Goal: Information Seeking & Learning: Learn about a topic

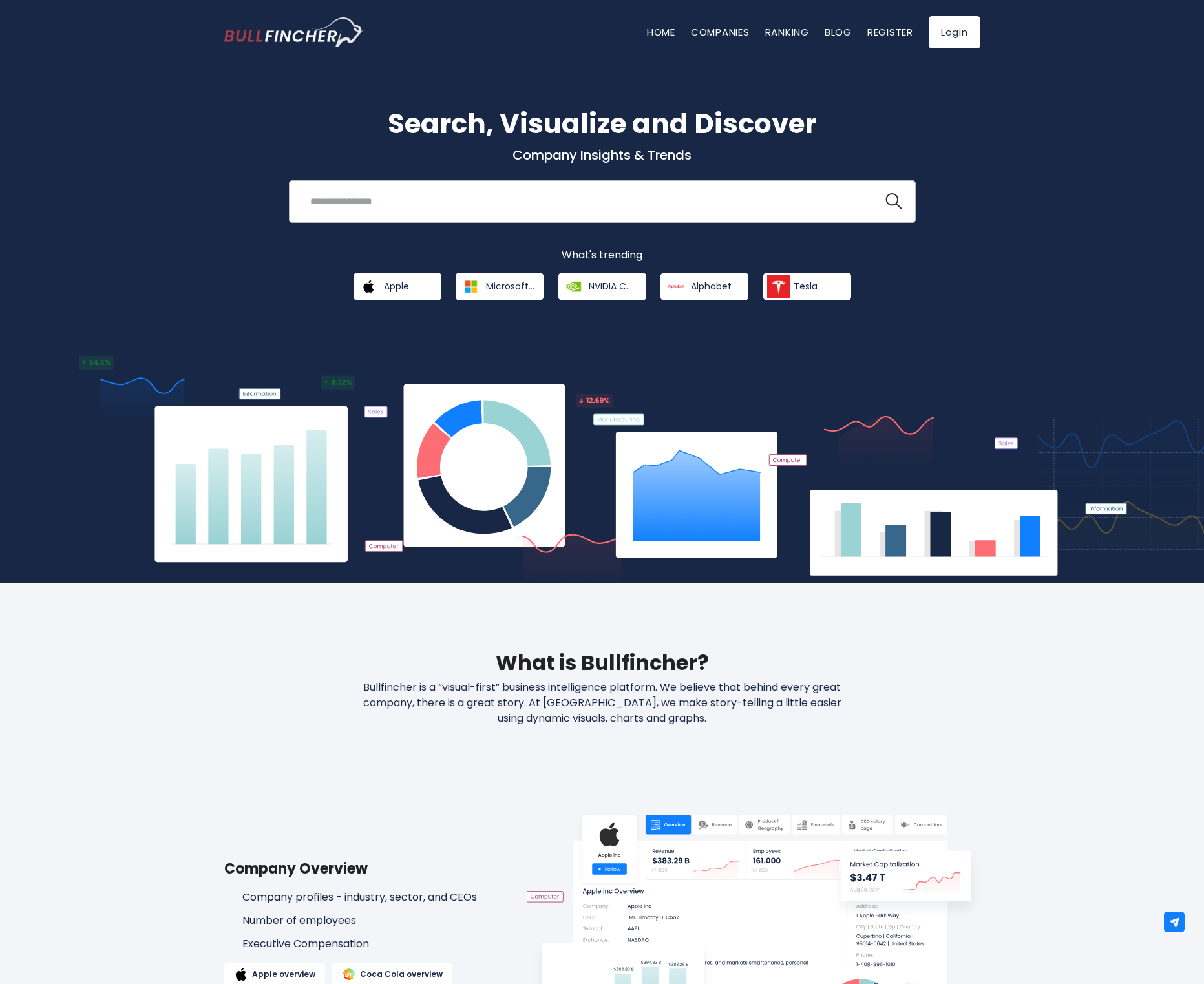
click at [374, 208] on input "search" at bounding box center [586, 201] width 567 height 24
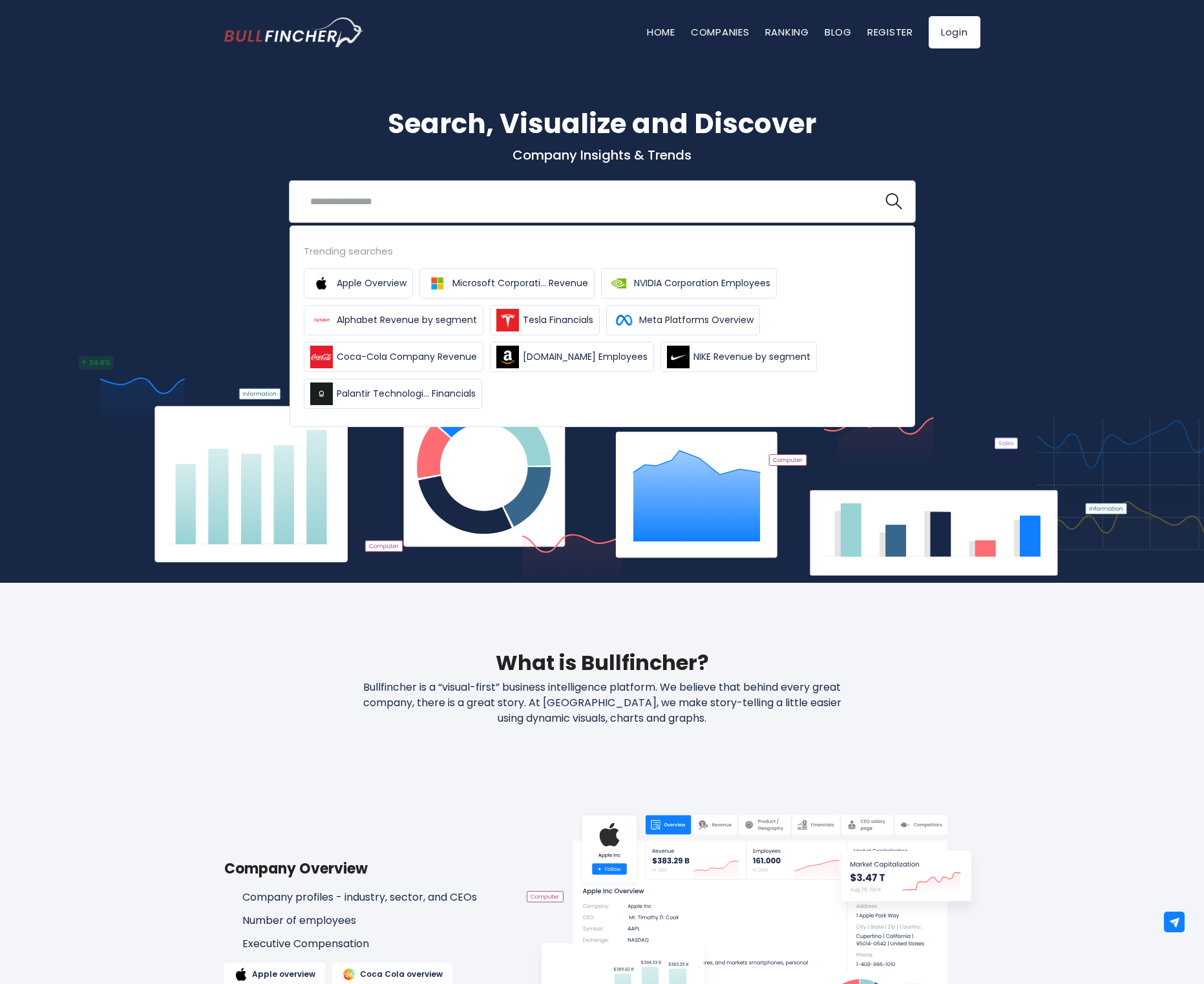
click at [479, 205] on input "search" at bounding box center [586, 201] width 567 height 24
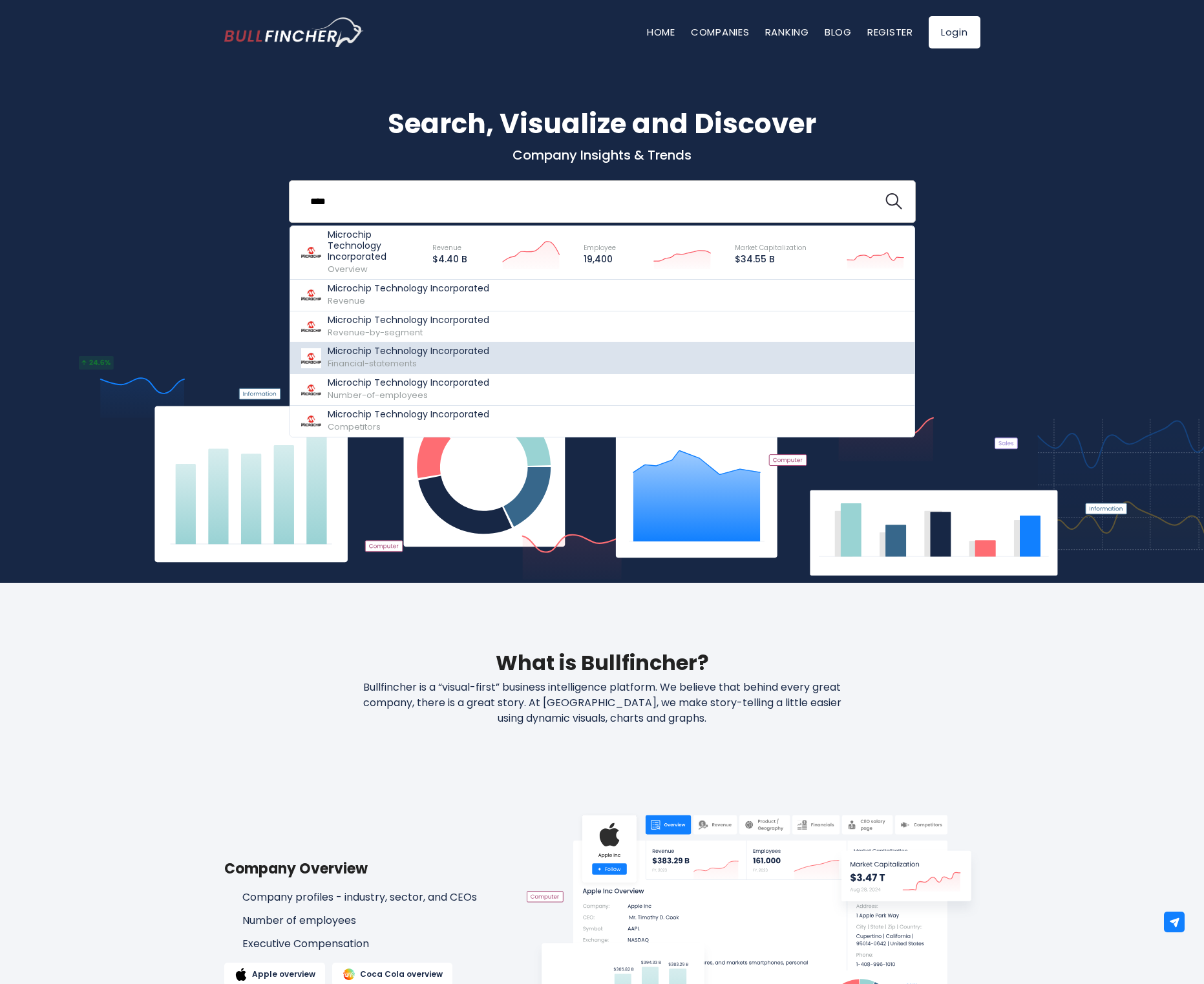
type input "****"
click at [390, 360] on span "Financial-statements" at bounding box center [372, 363] width 89 height 12
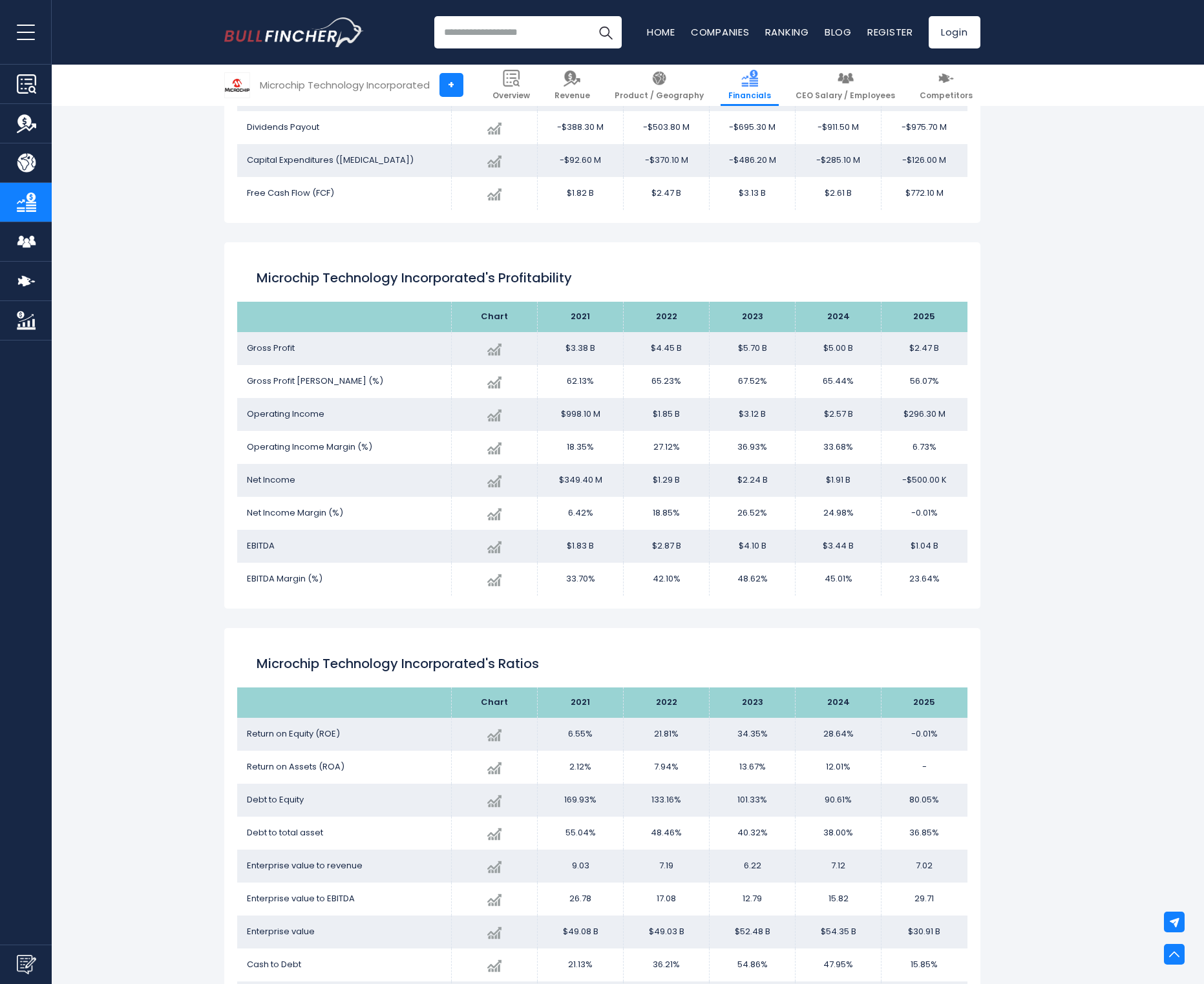
scroll to position [1725, 0]
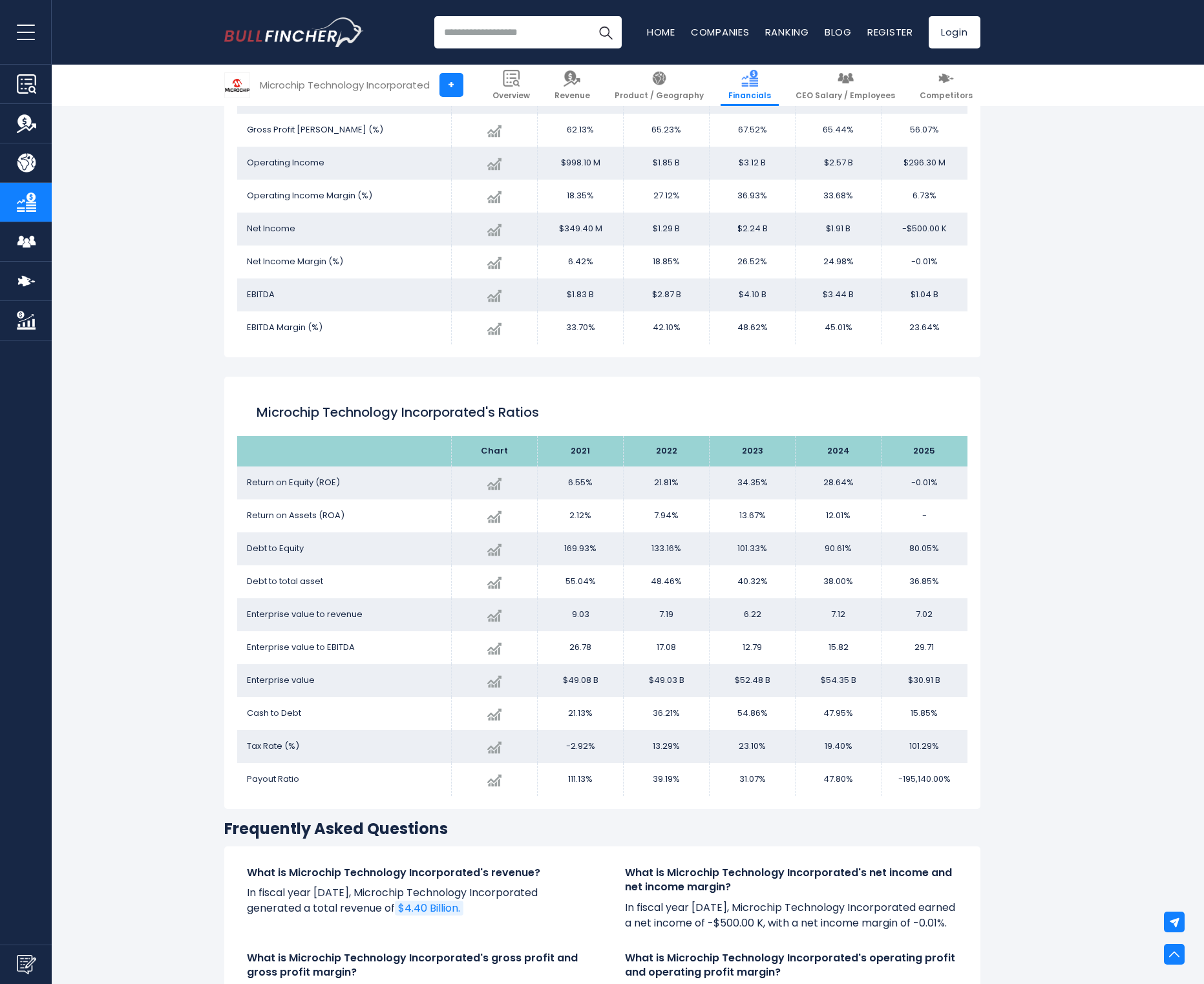
drag, startPoint x: 659, startPoint y: 530, endPoint x: 921, endPoint y: 625, distance: 278.7
click at [921, 625] on tbody "Return on Equity (ROE) Created with Highcharts 12.1.2 -0.01% -100.03% 2025 6.55…" at bounding box center [603, 631] width 731 height 330
click at [1056, 616] on div "Microchip Technology Incorporated + Microchip Technology Incorporated + Overvie…" at bounding box center [602, 27] width 1204 height 3233
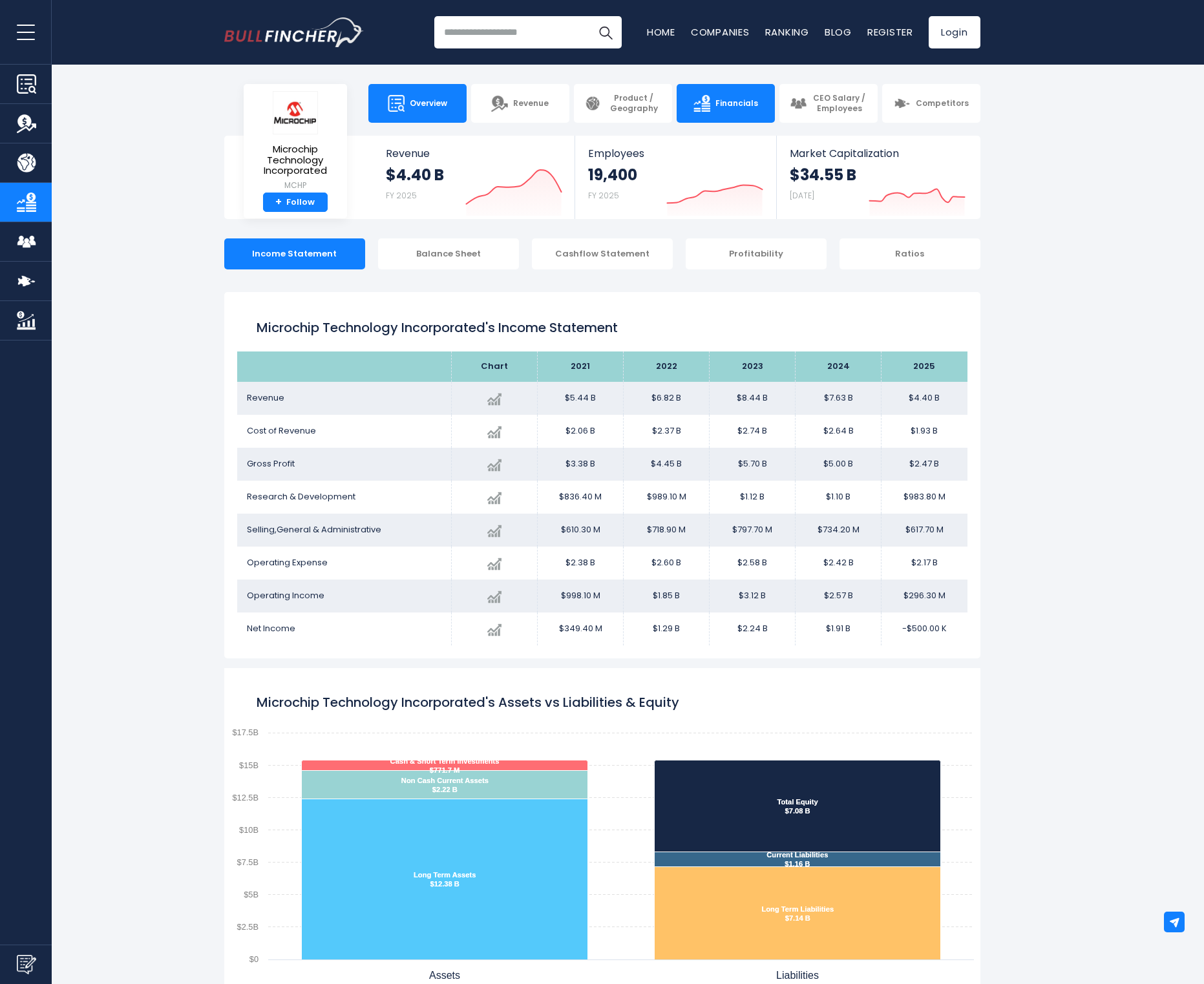
click at [458, 111] on link "Overview" at bounding box center [418, 103] width 98 height 39
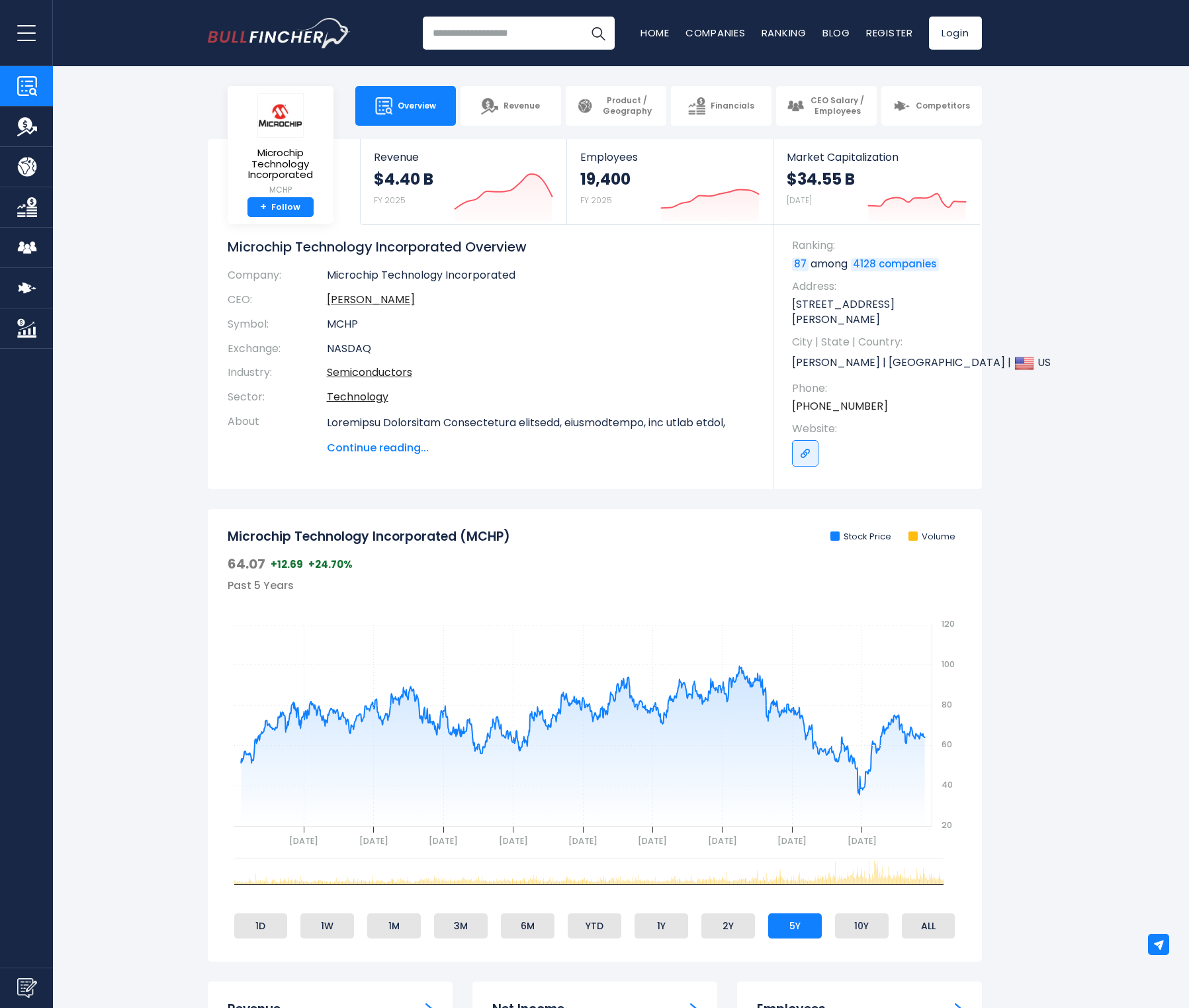
click at [508, 35] on input "search" at bounding box center [519, 33] width 192 height 33
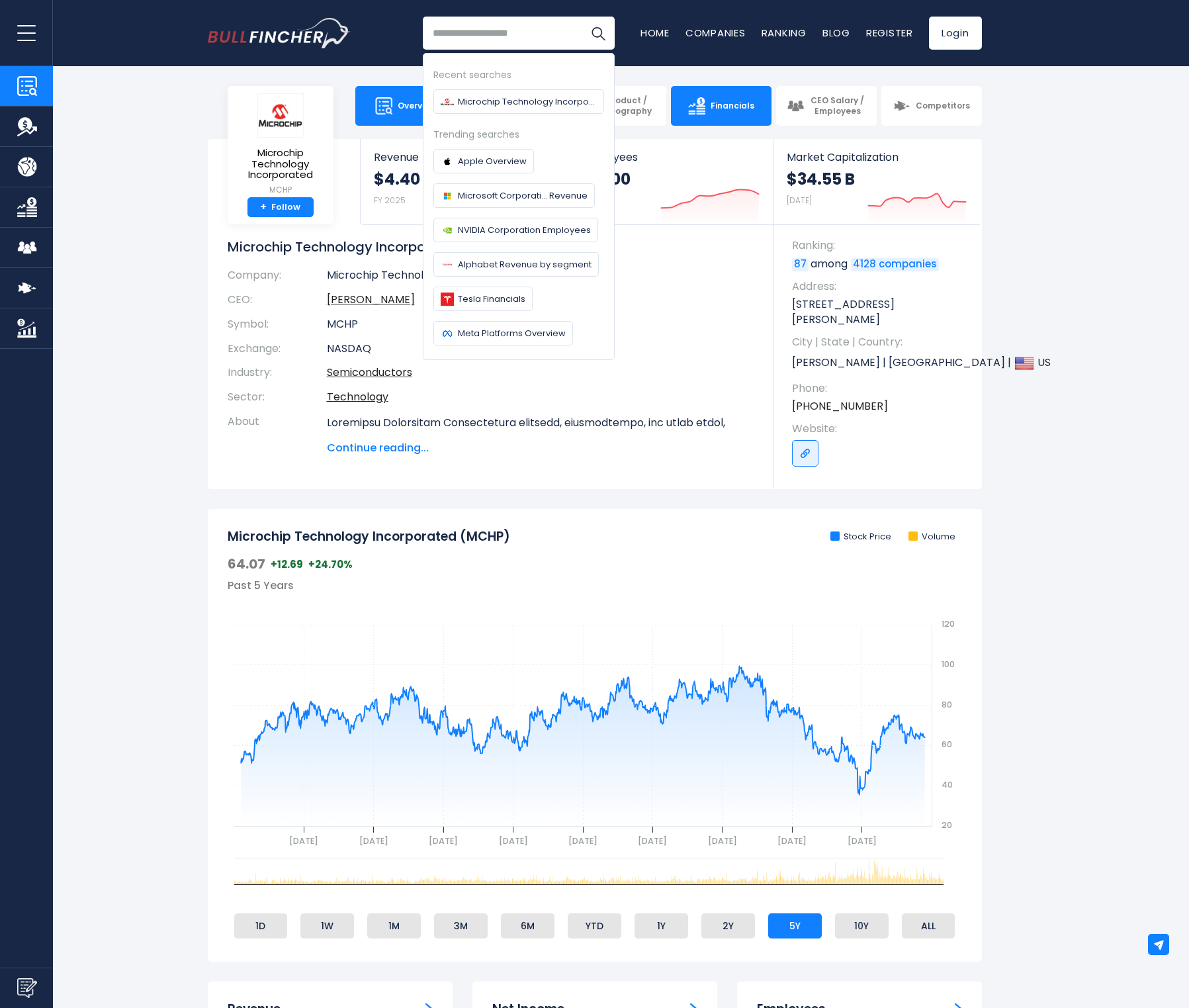
click at [730, 118] on link "Financials" at bounding box center [721, 105] width 101 height 40
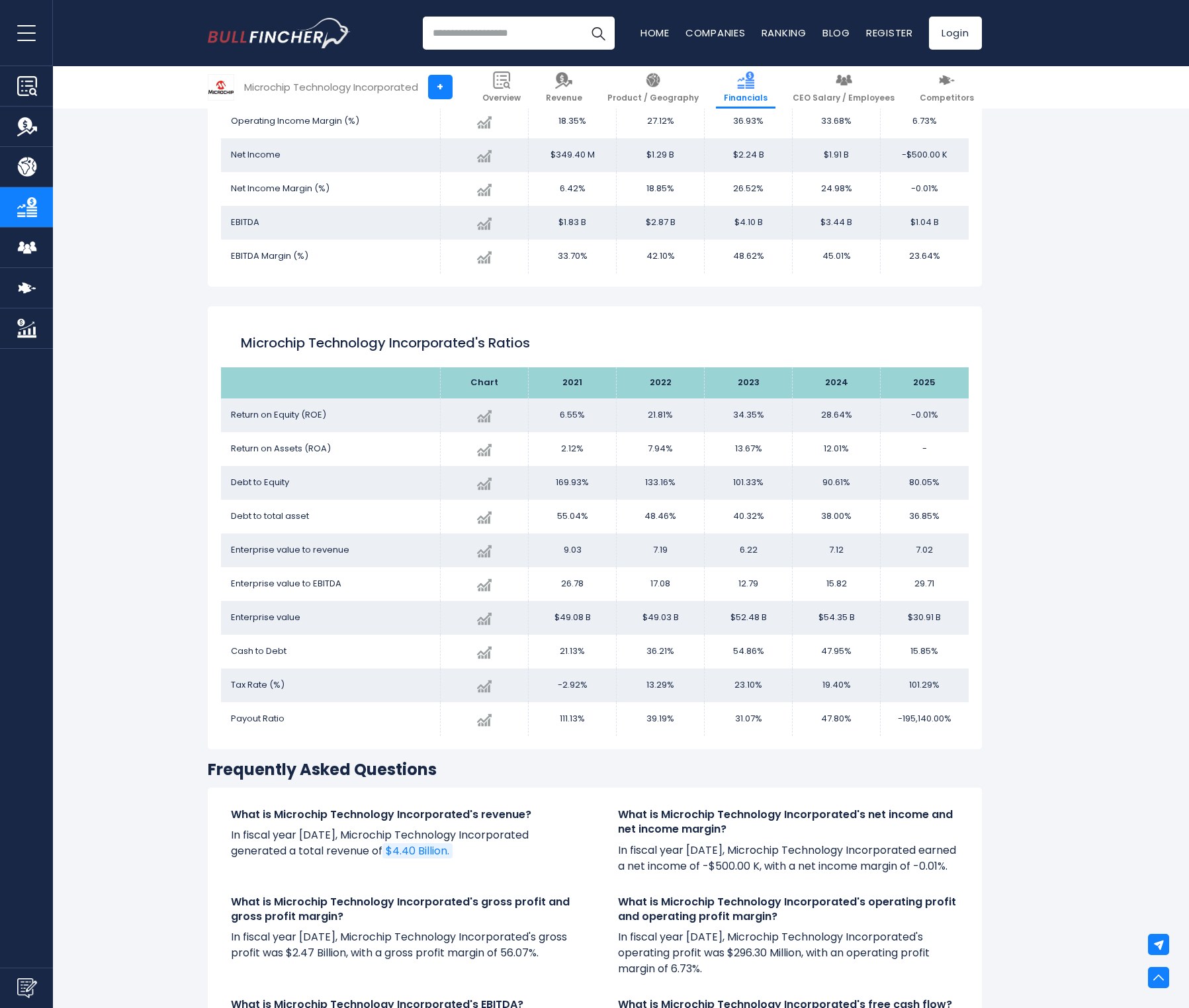
scroll to position [1950, 0]
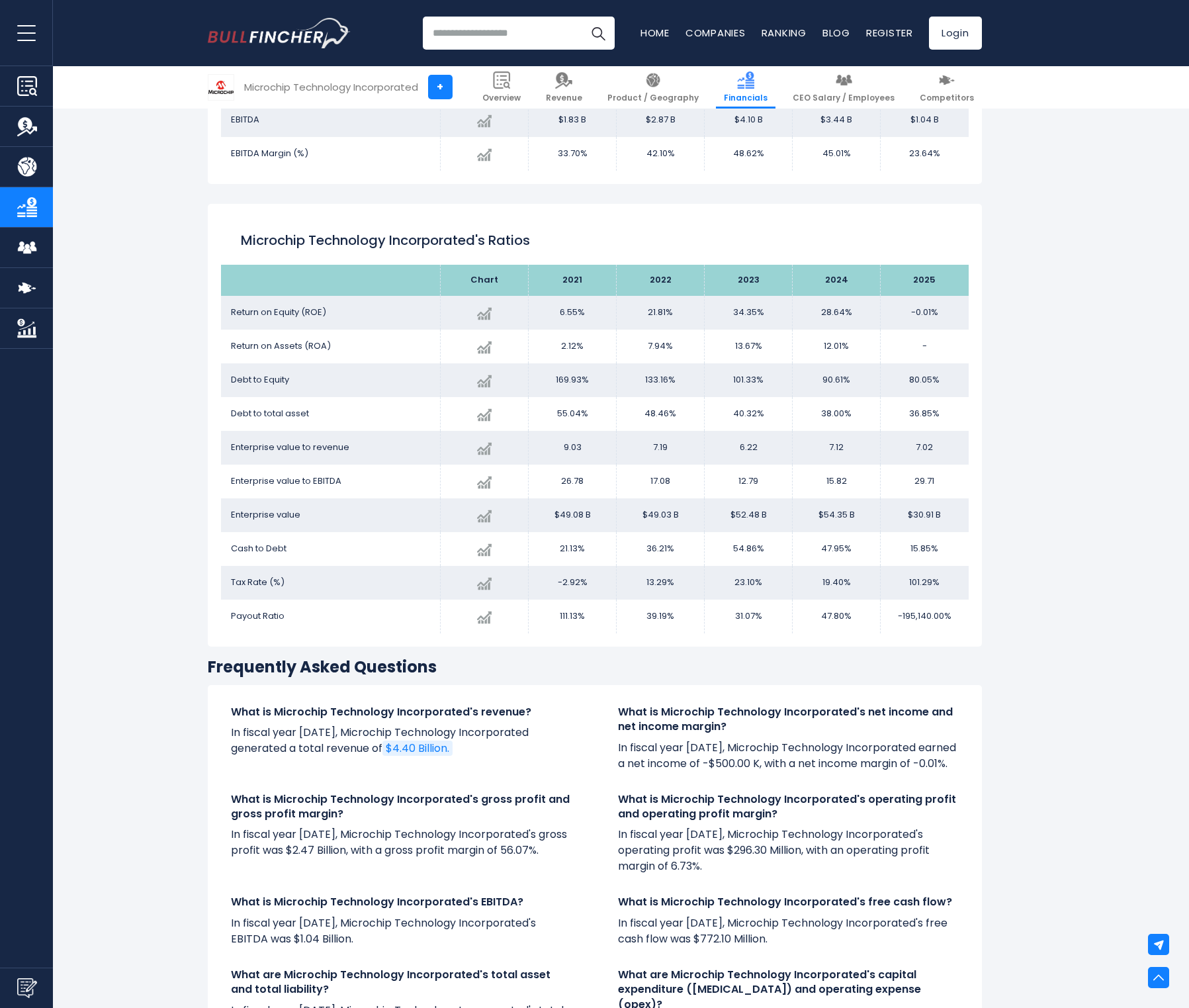
drag, startPoint x: 559, startPoint y: 306, endPoint x: 958, endPoint y: 411, distance: 412.6
click at [958, 411] on tbody "Return on Equity ([PERSON_NAME]) Created with Highcharts 12.1.2 -0.01% -100.03%…" at bounding box center [595, 465] width 748 height 338
drag, startPoint x: 943, startPoint y: 547, endPoint x: 553, endPoint y: 544, distance: 390.0
click at [551, 541] on tr "Cash to Debt Created with Highcharts 12.1.2 15.85% -66.94% 2025 21.13% ​ 21.13%…" at bounding box center [595, 549] width 748 height 34
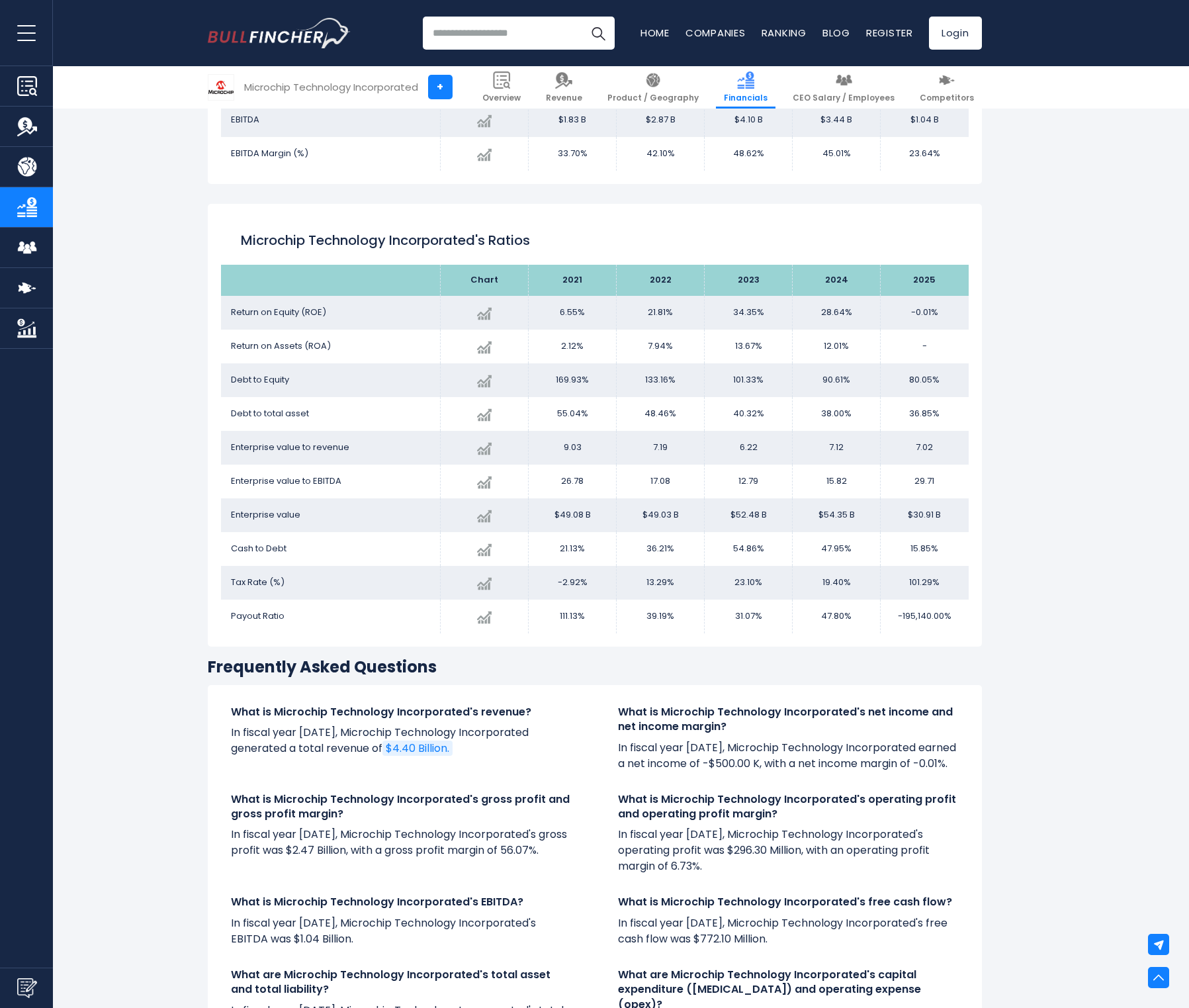
drag, startPoint x: 589, startPoint y: 613, endPoint x: 961, endPoint y: 623, distance: 372.1
click at [943, 624] on tr "Payout Ratio Created with Highcharts 12.1.2 -195140.00% -408342.68% 2025 111.13…" at bounding box center [595, 616] width 748 height 34
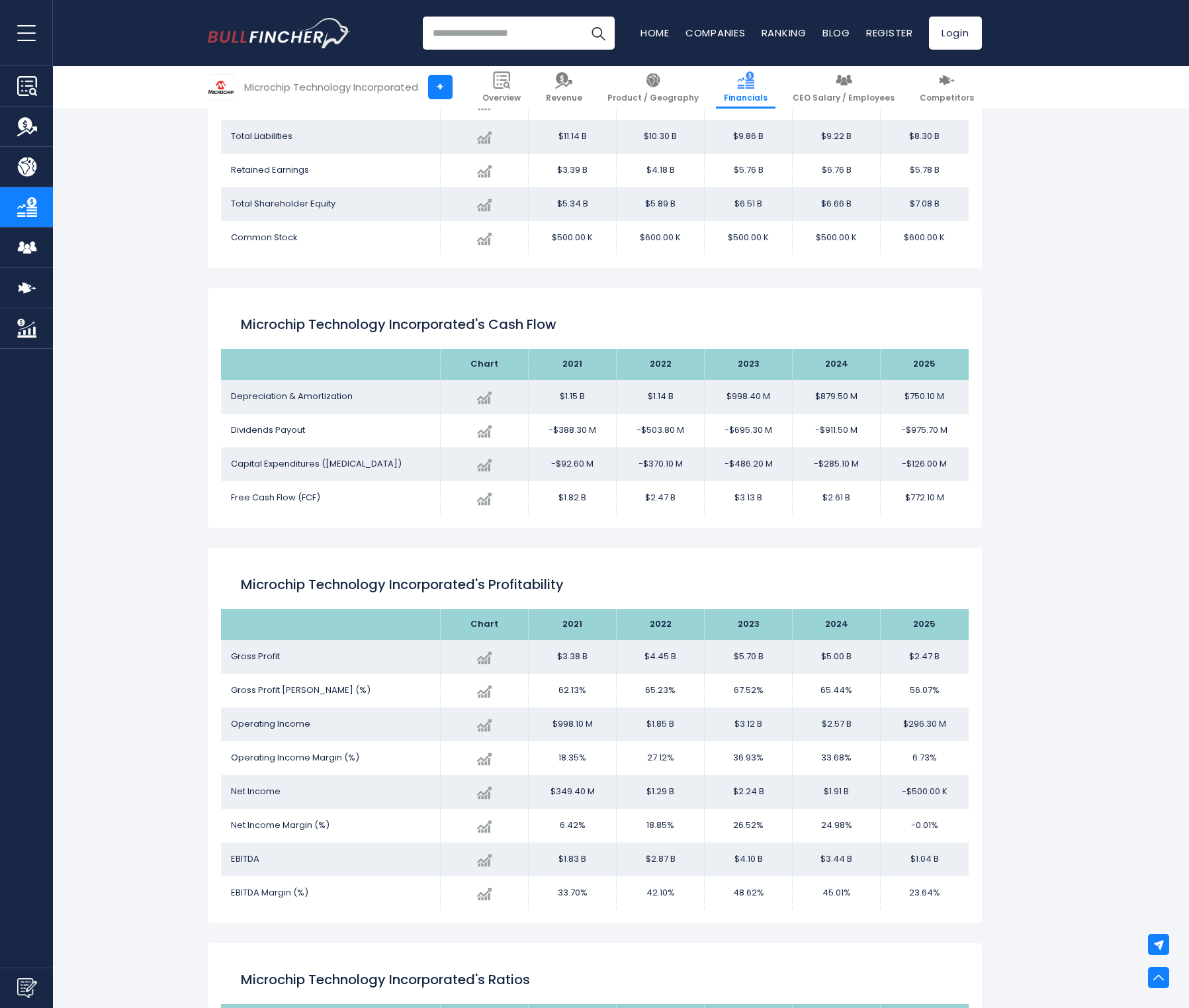
scroll to position [1408, 0]
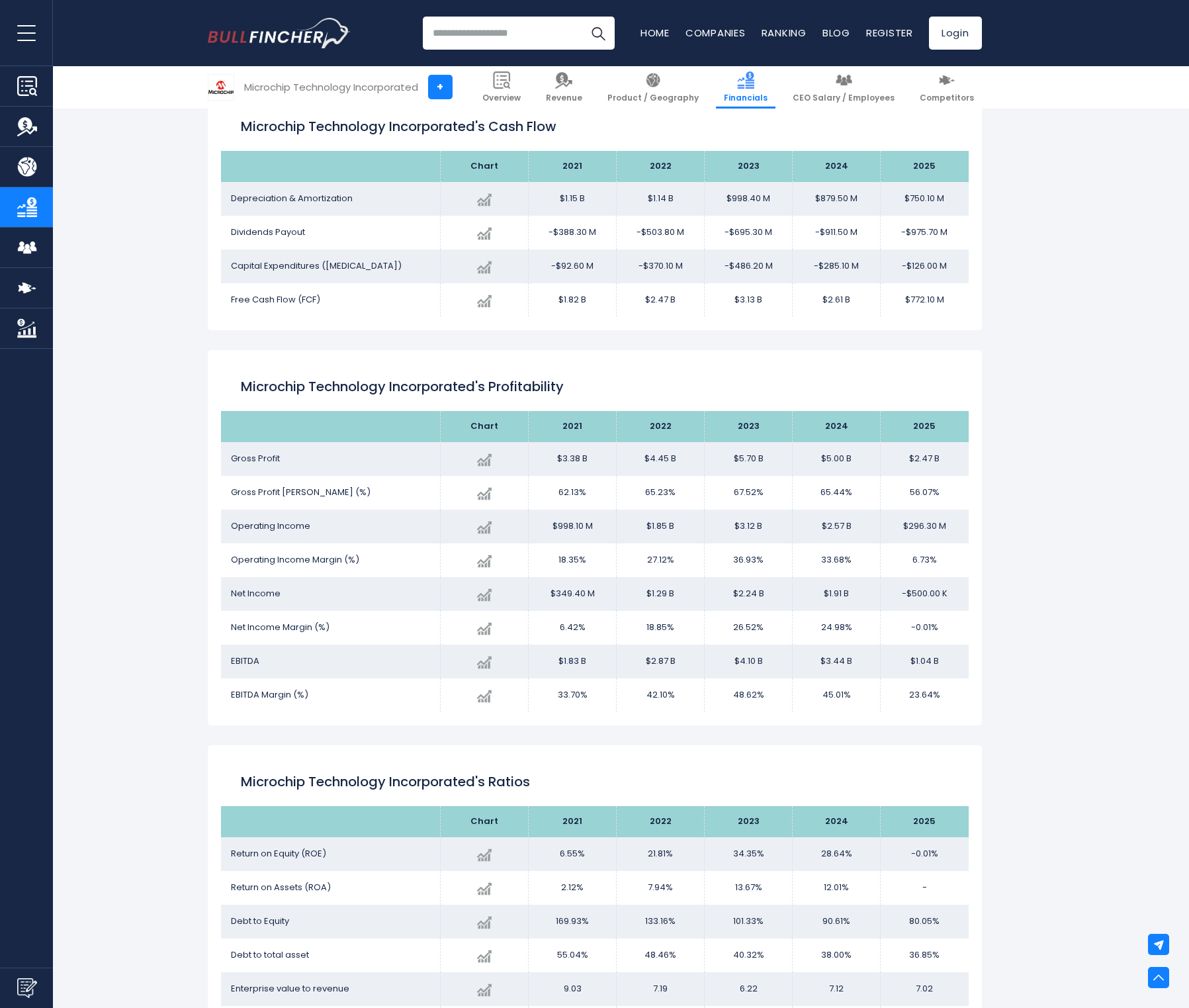
click at [256, 590] on span "Net Income" at bounding box center [256, 593] width 50 height 13
click at [263, 561] on span "Operating Income Margin (%)" at bounding box center [295, 559] width 128 height 13
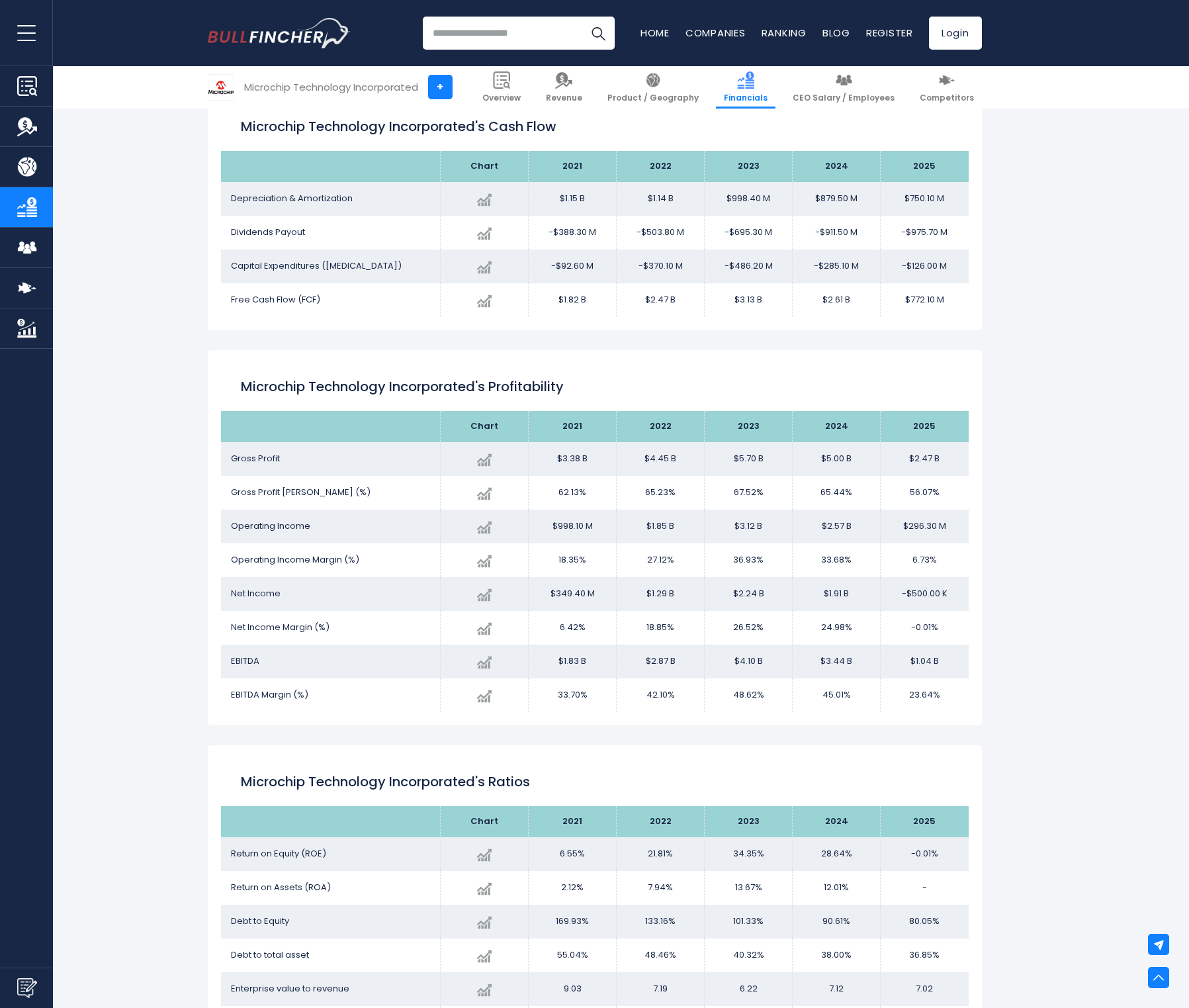
click at [295, 624] on span "Net Income Margin (%)" at bounding box center [280, 627] width 99 height 13
click at [293, 688] on span "EBITDA Margin (%)" at bounding box center [269, 694] width 77 height 13
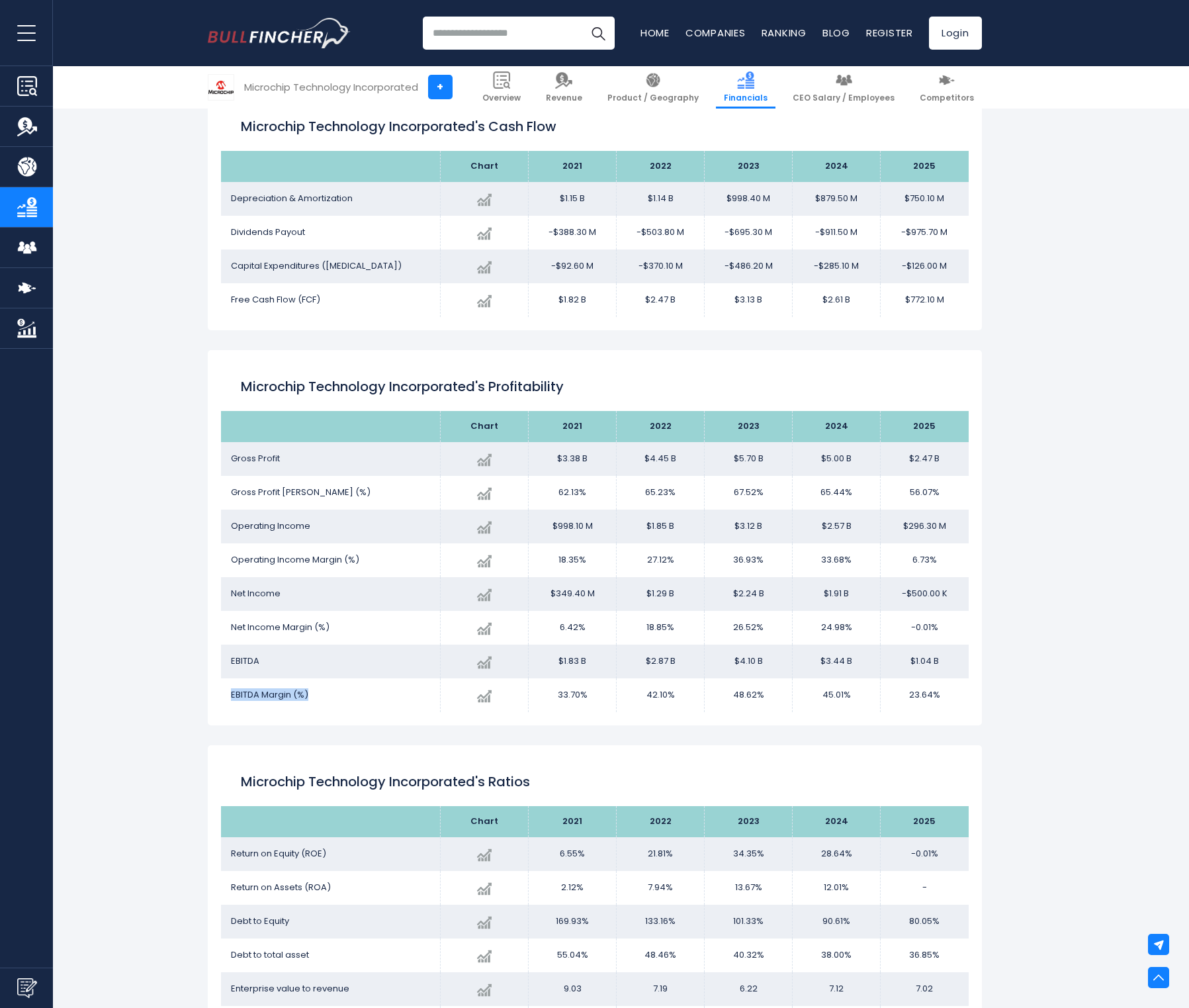
scroll to position [1915, 0]
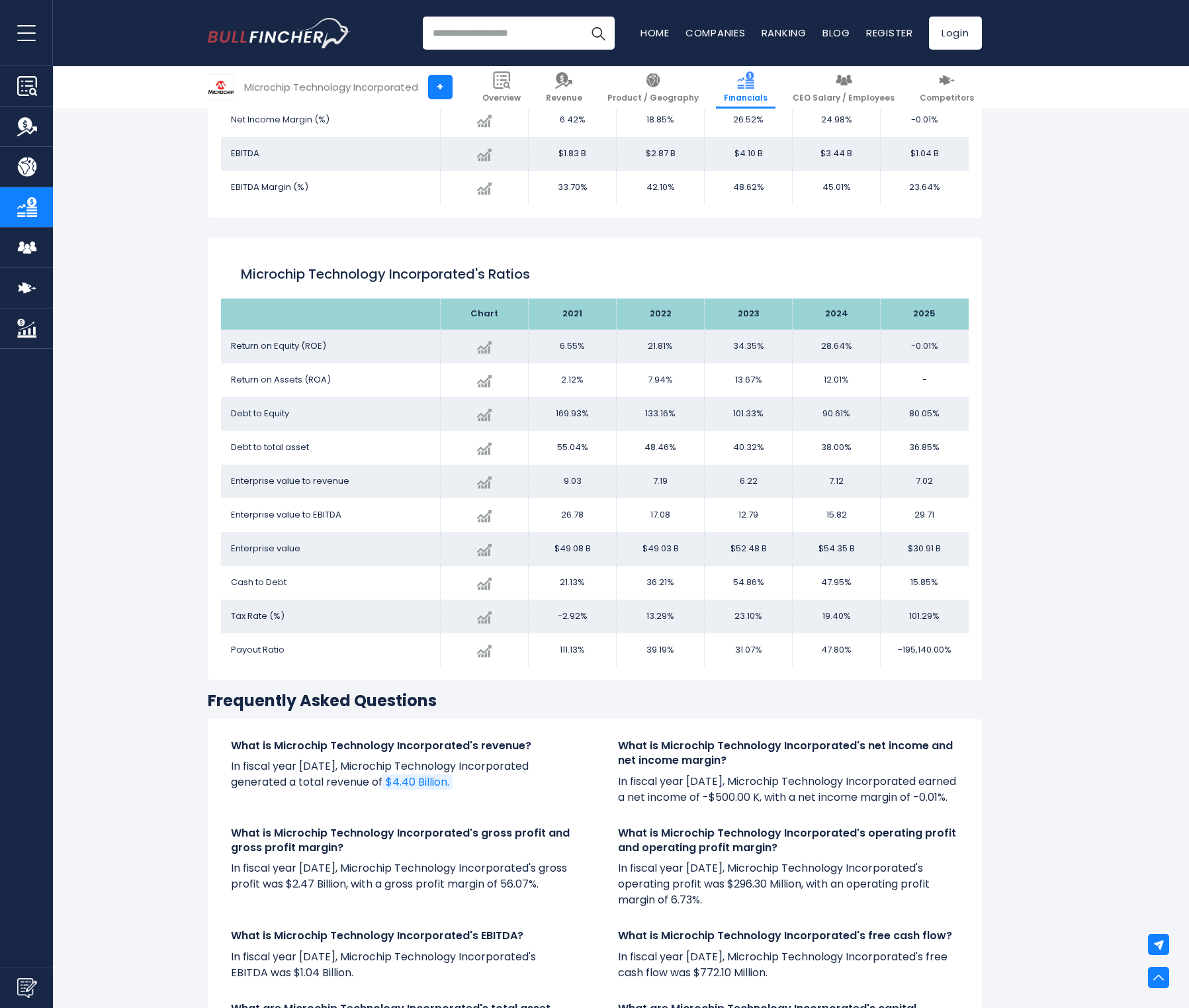
click at [260, 582] on span "Cash to Debt" at bounding box center [258, 582] width 56 height 13
click at [259, 646] on span "Payout Ratio" at bounding box center [258, 649] width 54 height 13
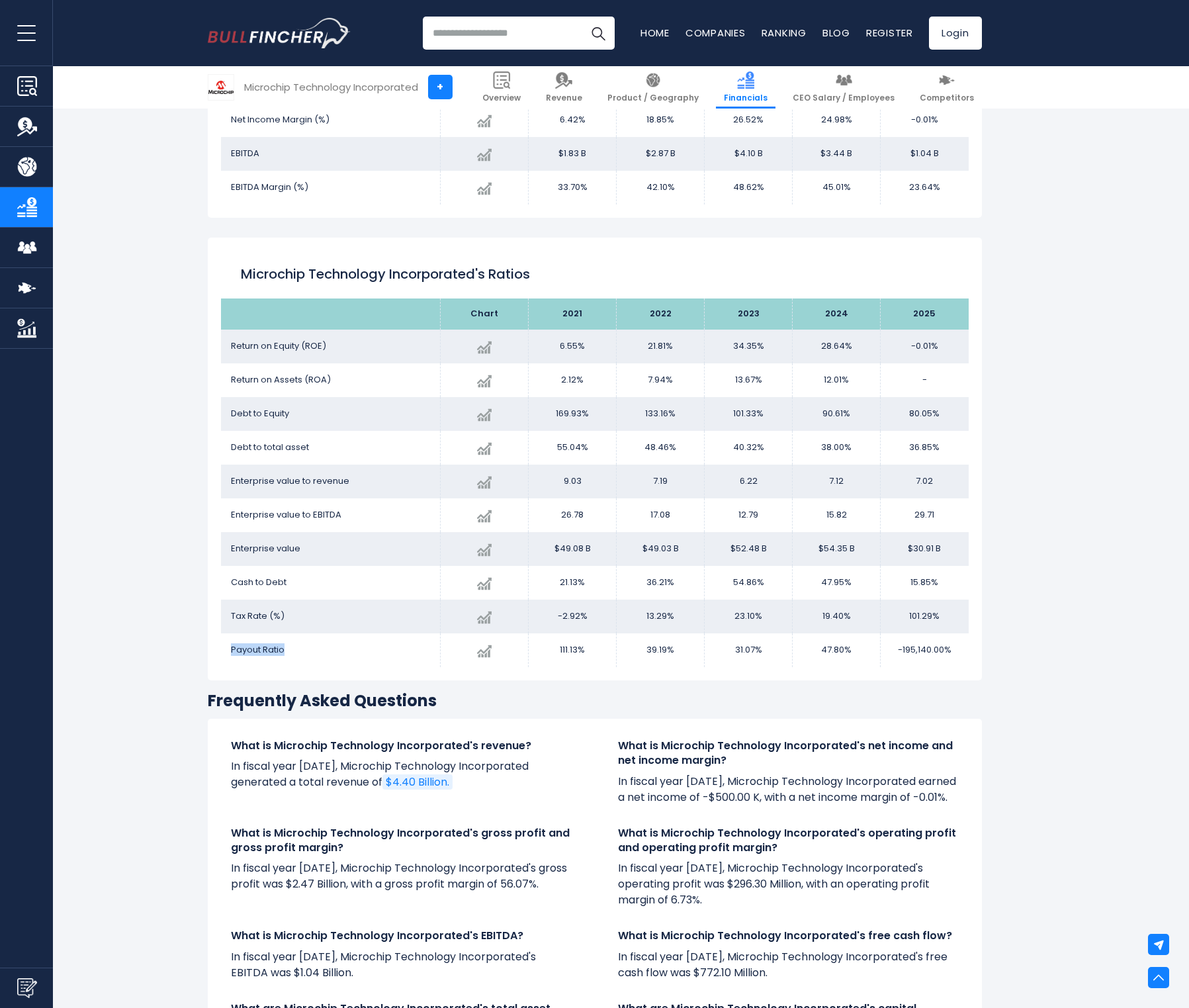
click at [259, 646] on span "Payout Ratio" at bounding box center [258, 649] width 54 height 13
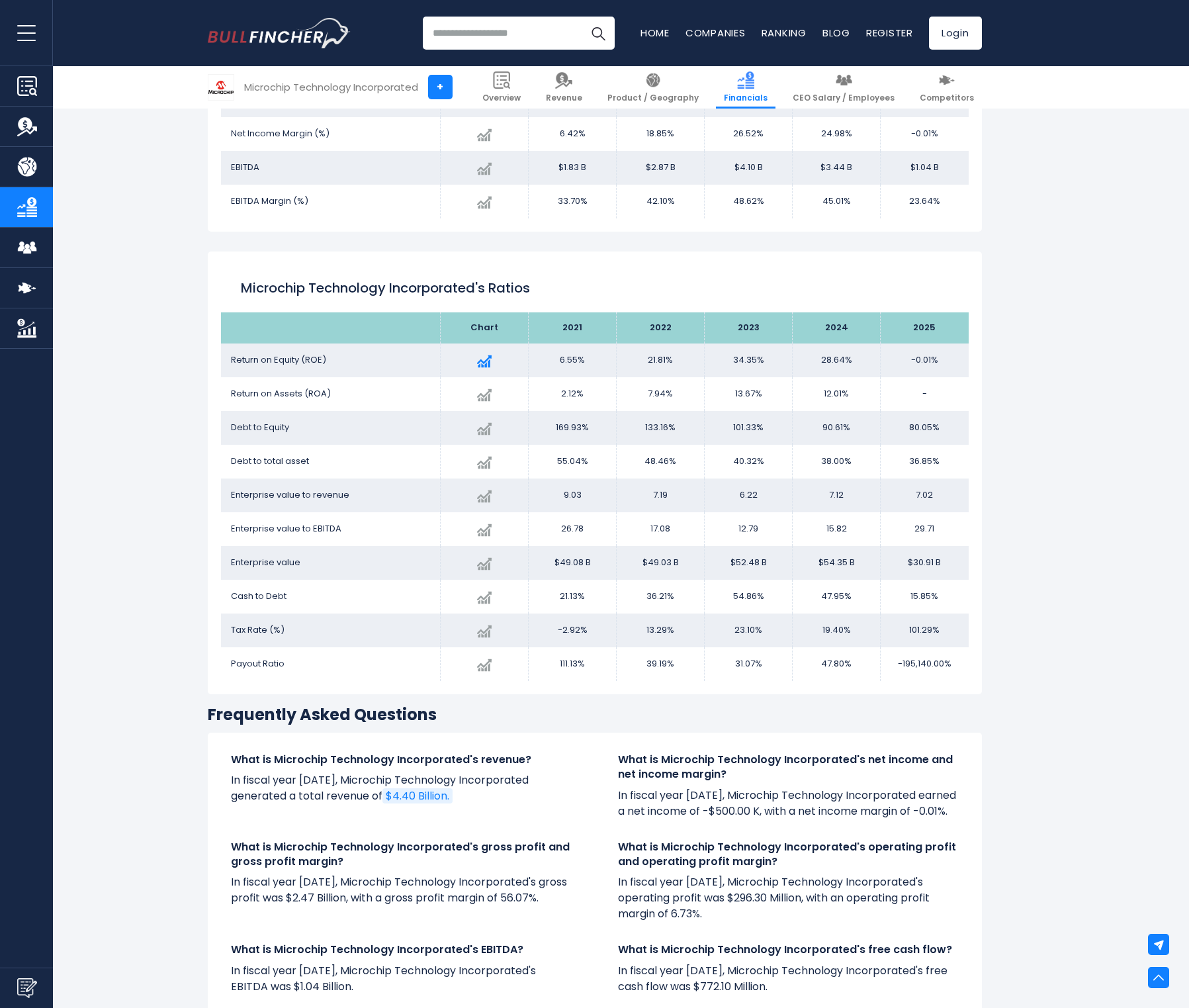
drag, startPoint x: 923, startPoint y: 459, endPoint x: 528, endPoint y: 355, distance: 408.5
click at [528, 355] on tbody "Return on Equity (ROE) Created with Highcharts 12.1.2 -0.01% -100.03% 2025 6.55…" at bounding box center [595, 512] width 748 height 338
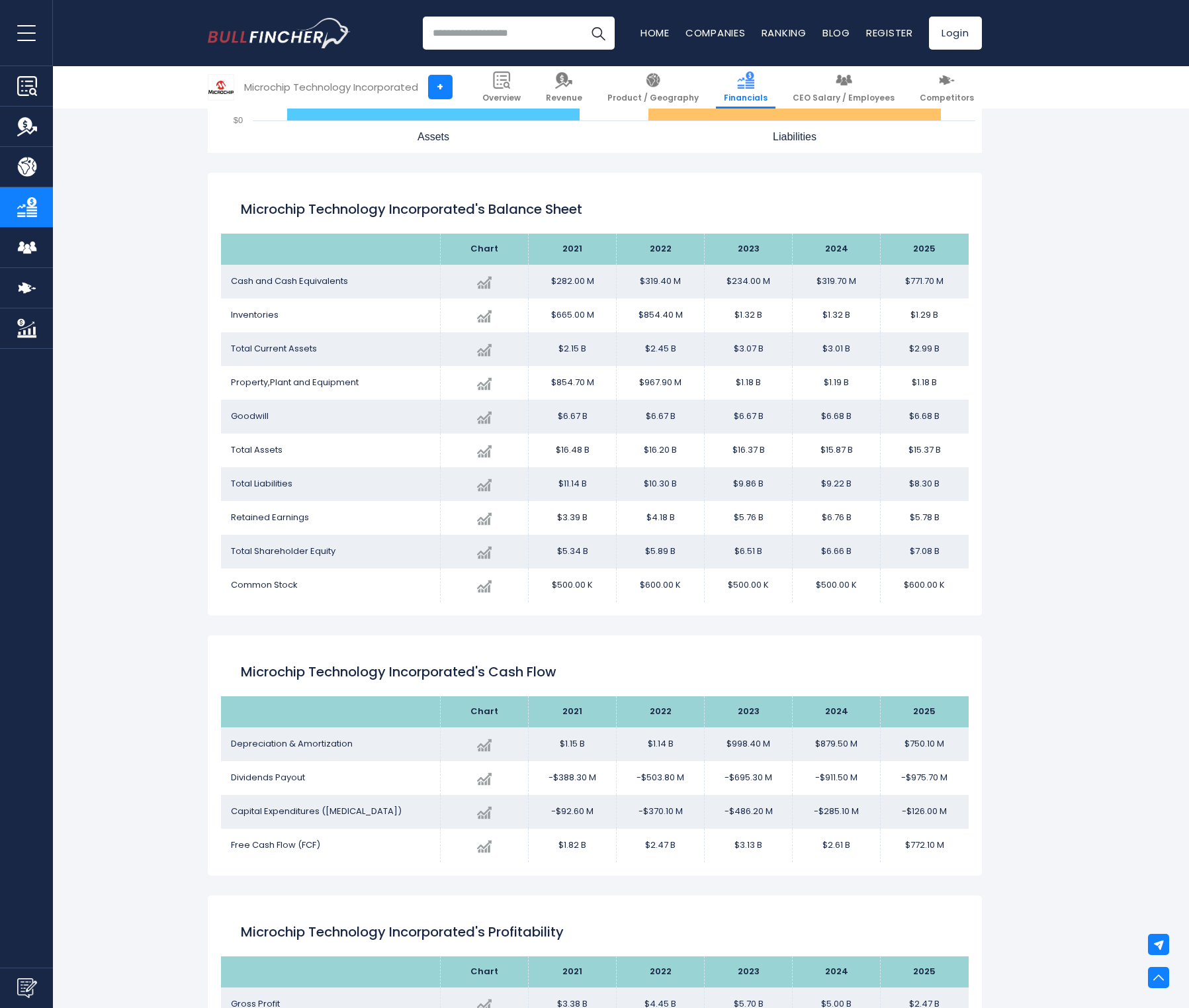
scroll to position [0, 0]
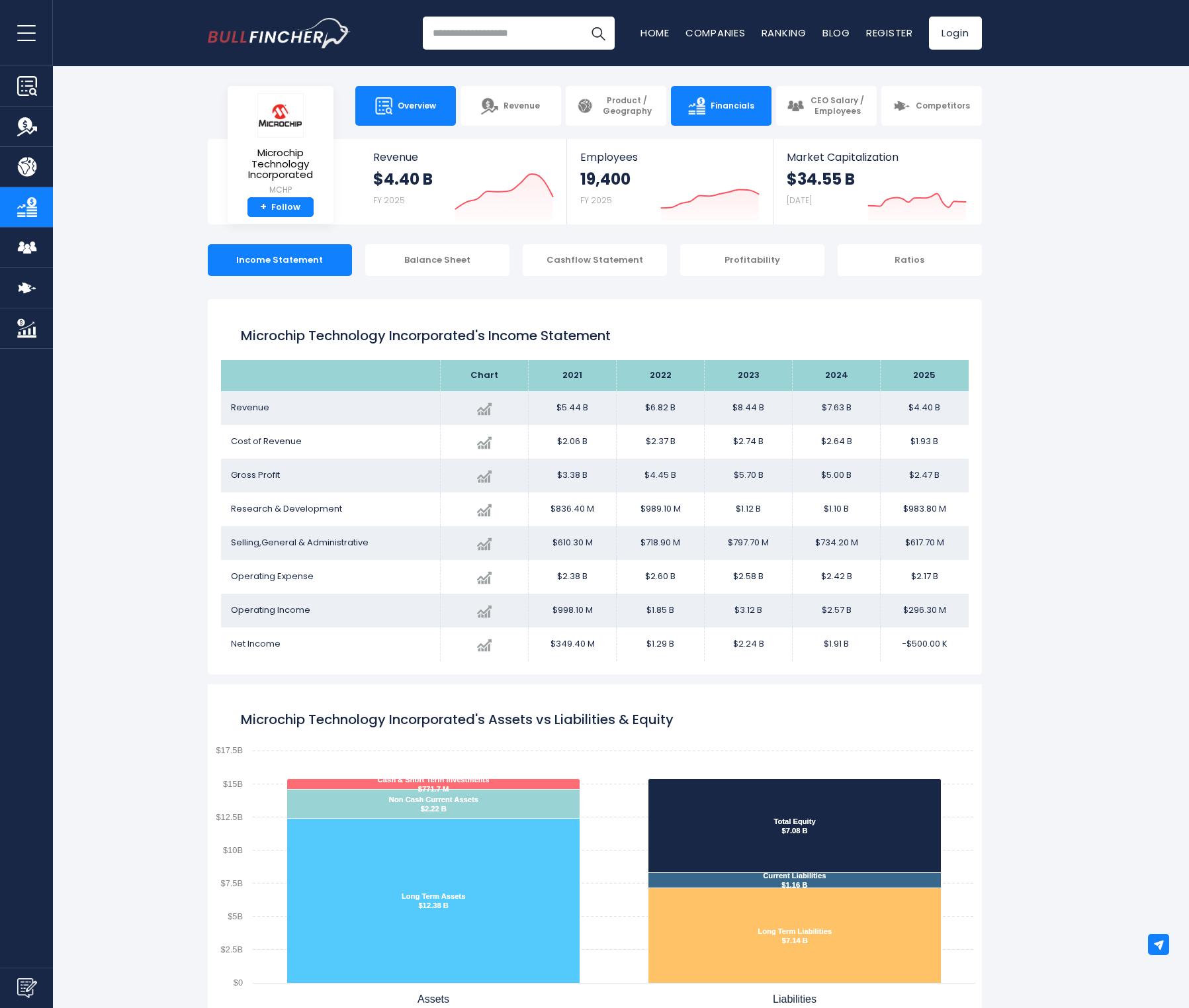
click at [434, 118] on link "Overview" at bounding box center [406, 105] width 101 height 40
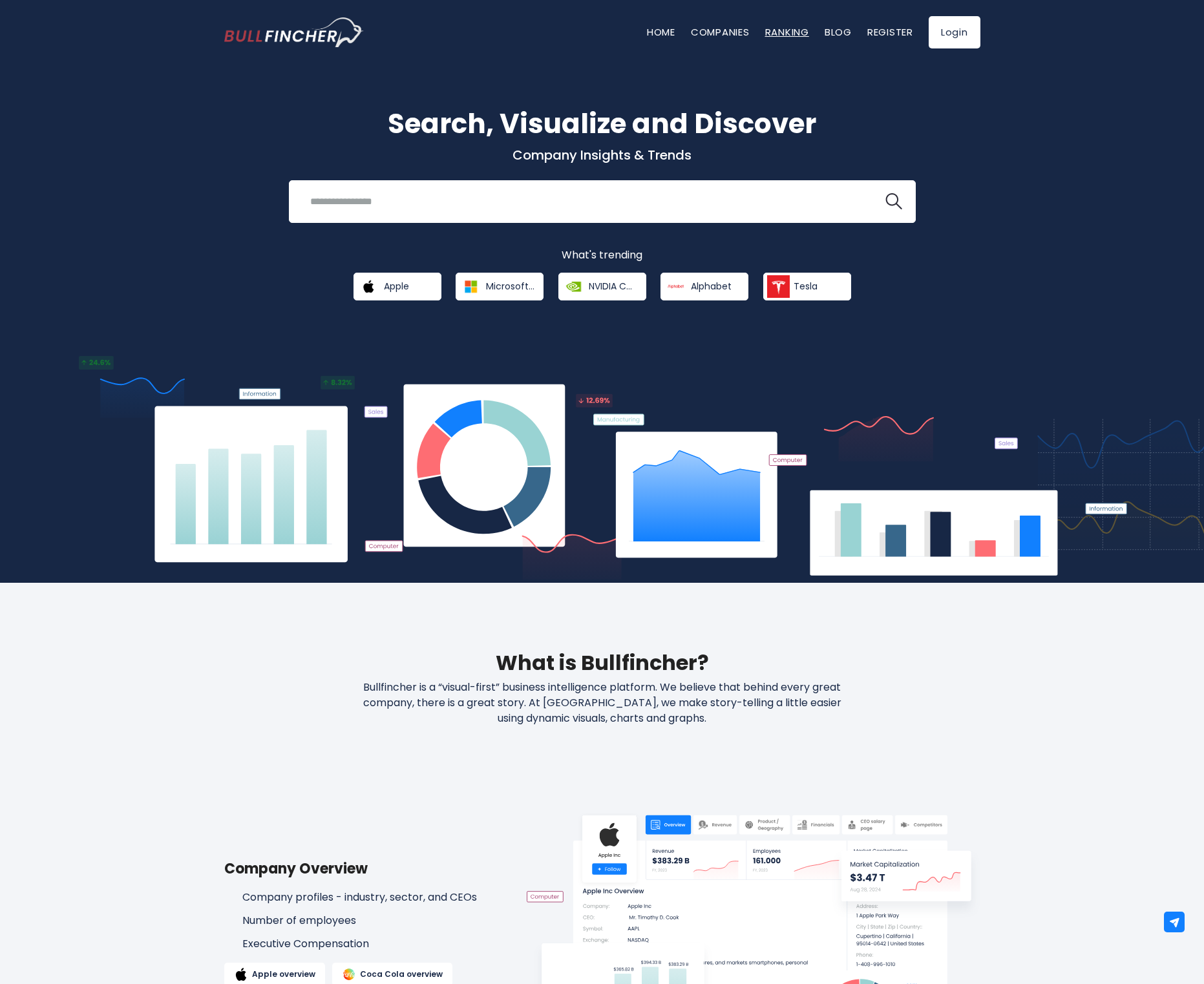
click at [777, 33] on link "Ranking" at bounding box center [787, 31] width 44 height 14
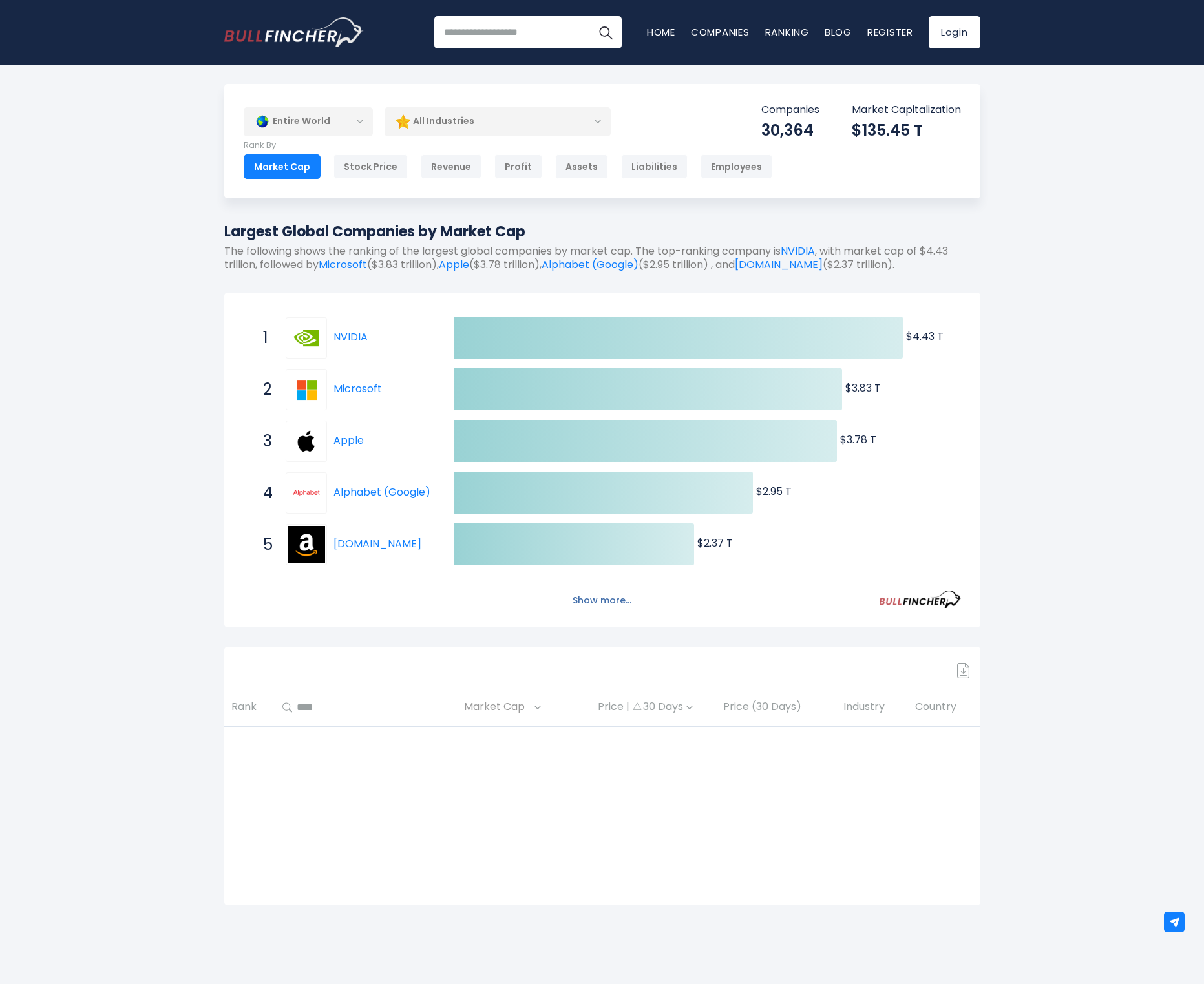
click at [605, 597] on button "Show more..." at bounding box center [601, 600] width 74 height 22
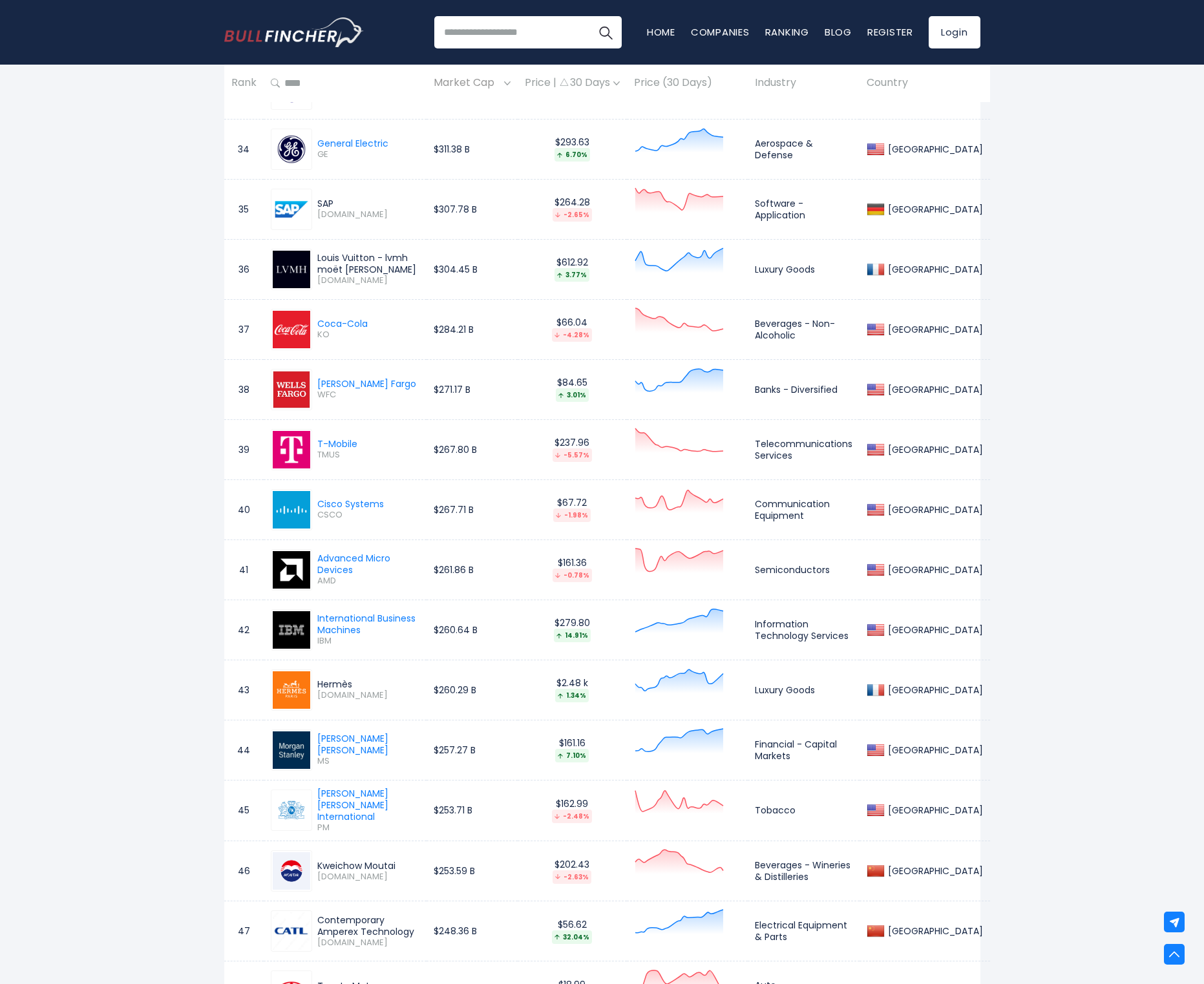
scroll to position [3839, 0]
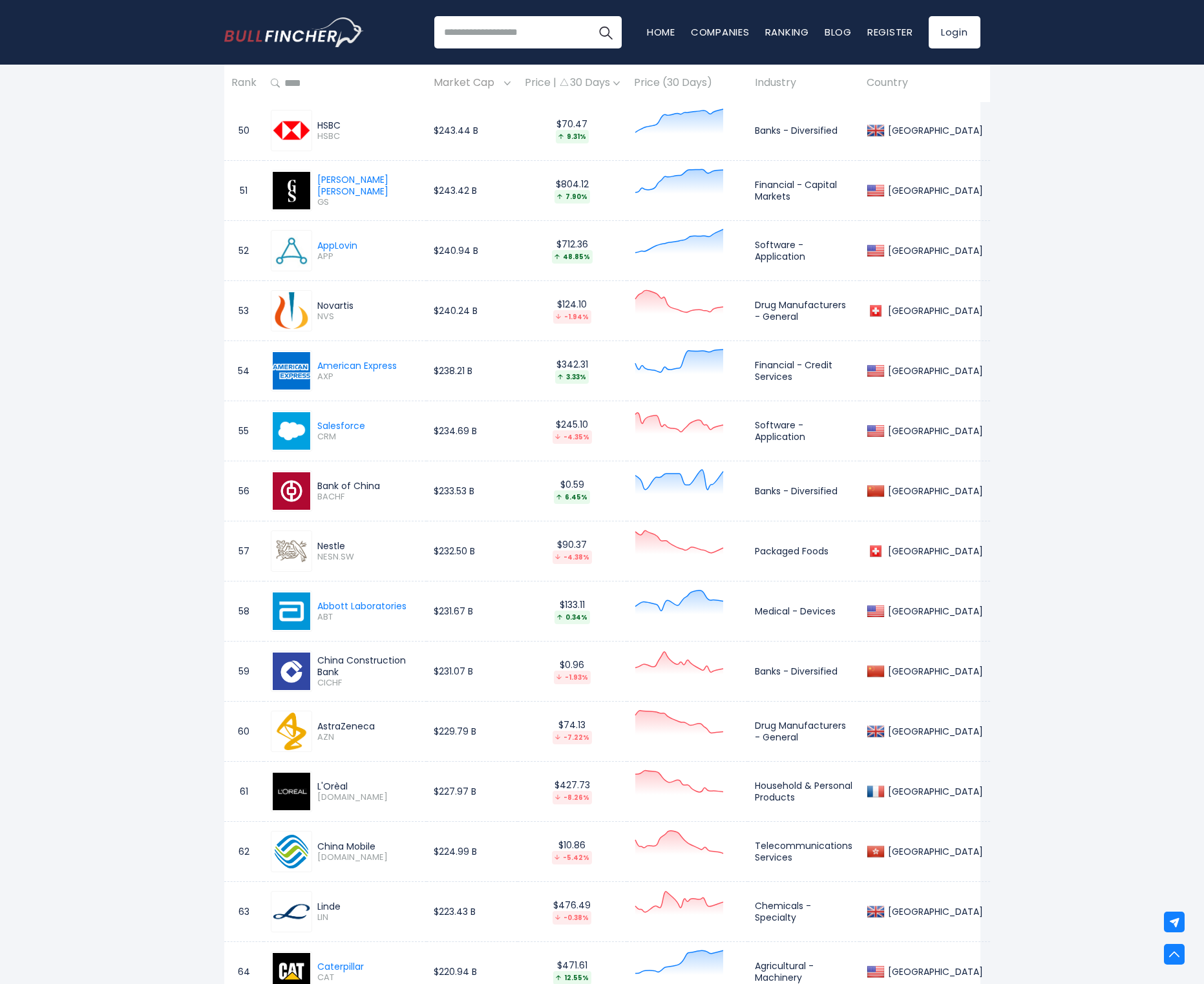
click at [370, 480] on div "Bank of China" at bounding box center [369, 486] width 102 height 12
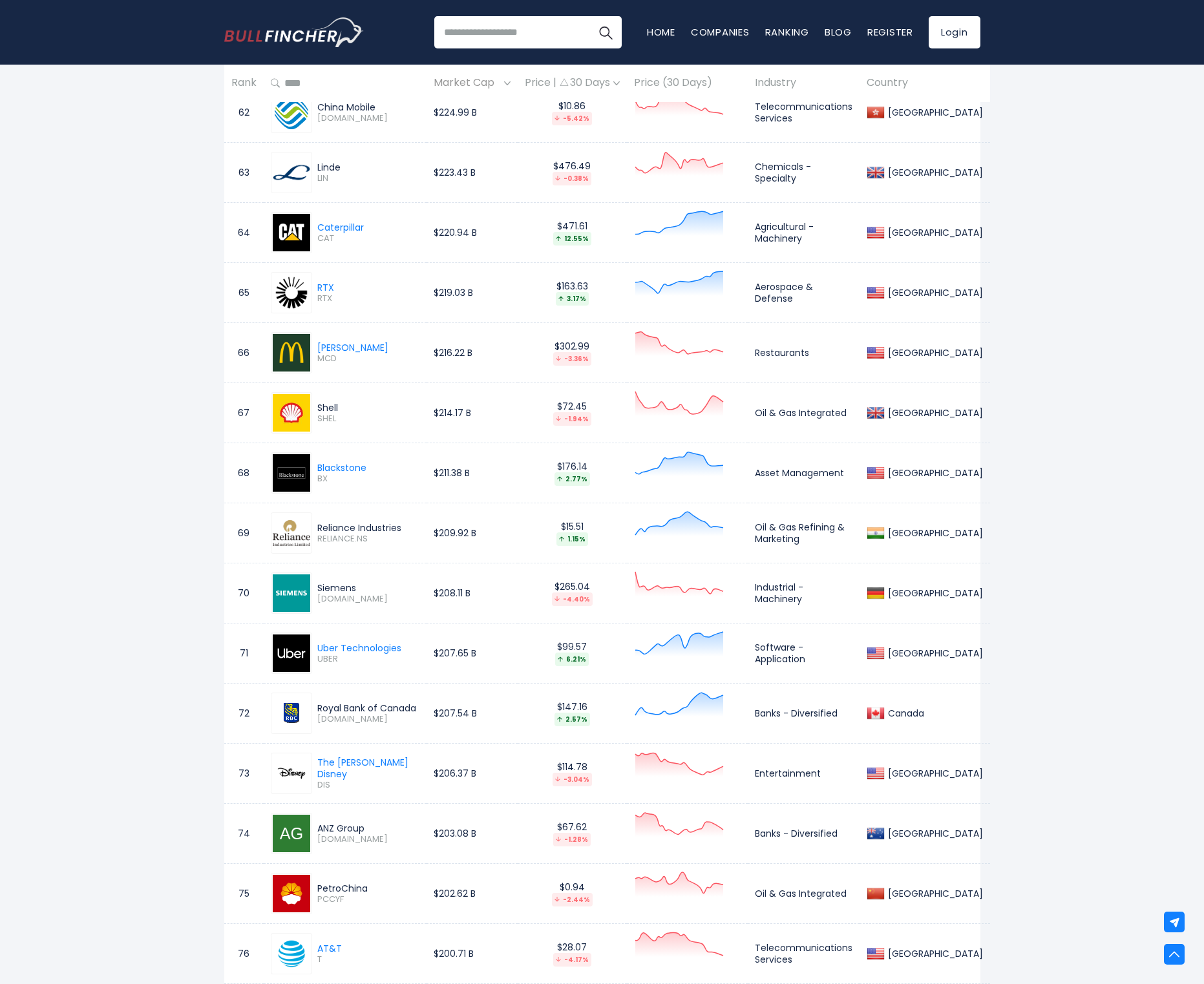
scroll to position [5150, 0]
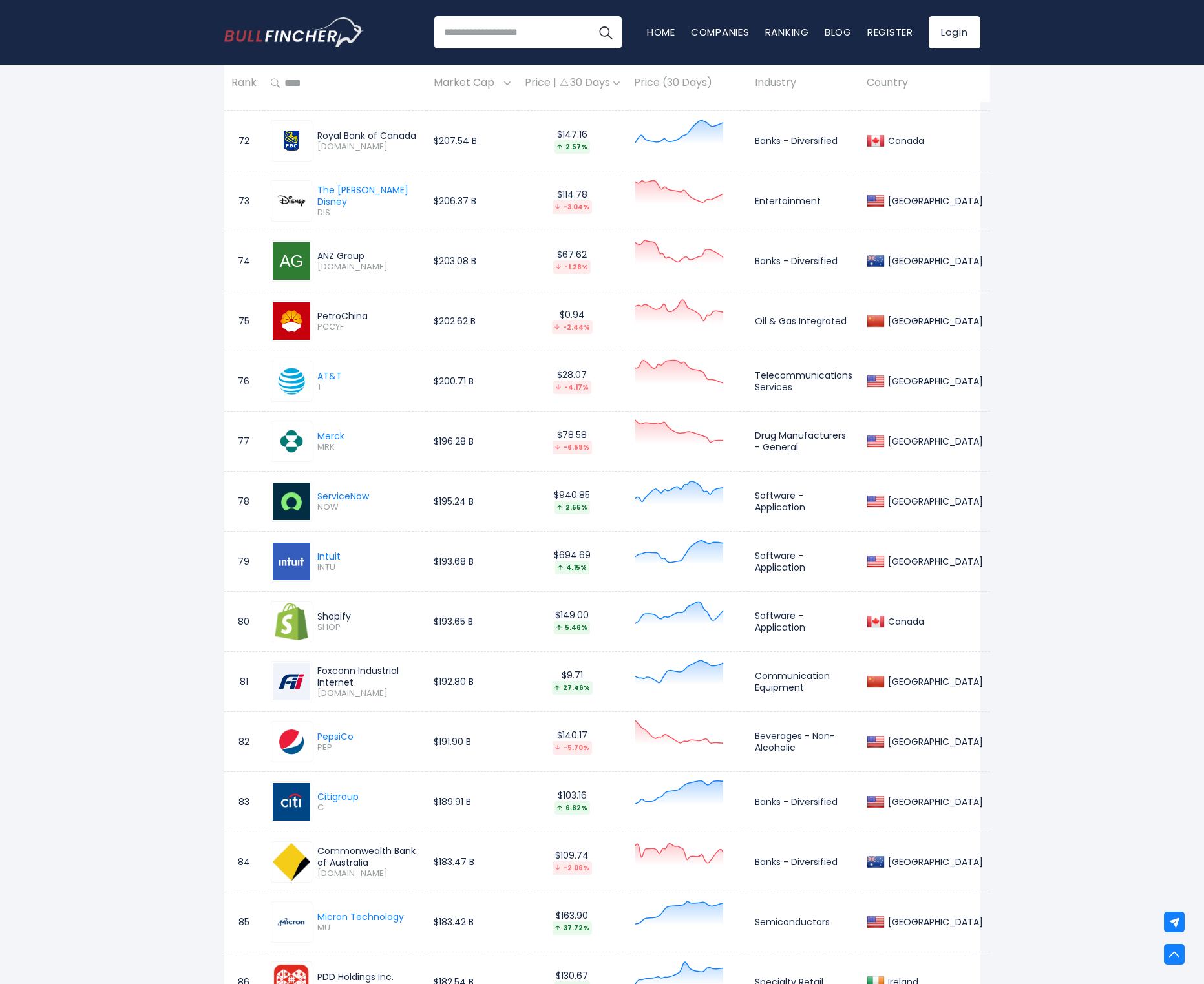
click at [330, 610] on div "Shopify" at bounding box center [369, 616] width 102 height 12
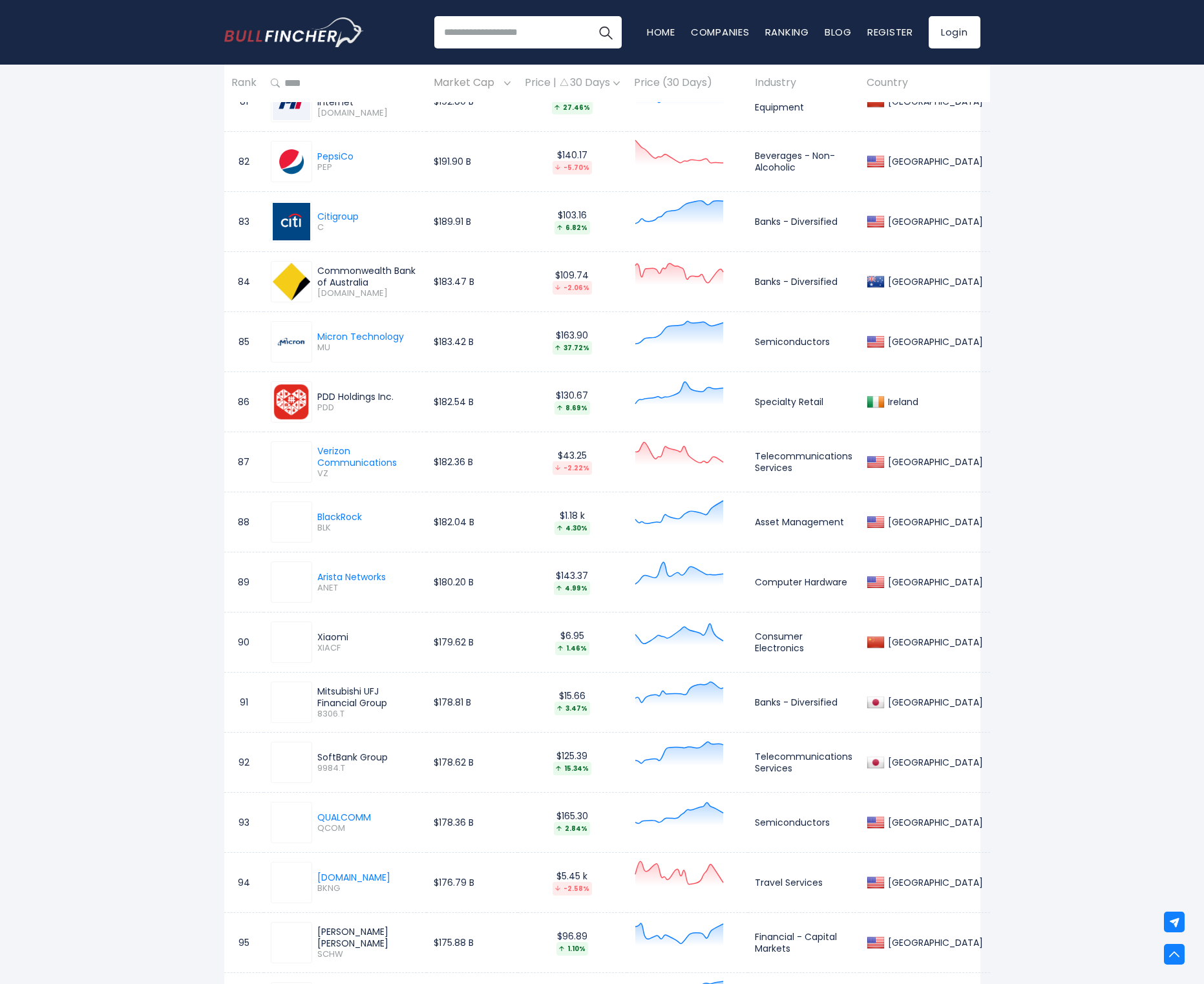
scroll to position [5904, 0]
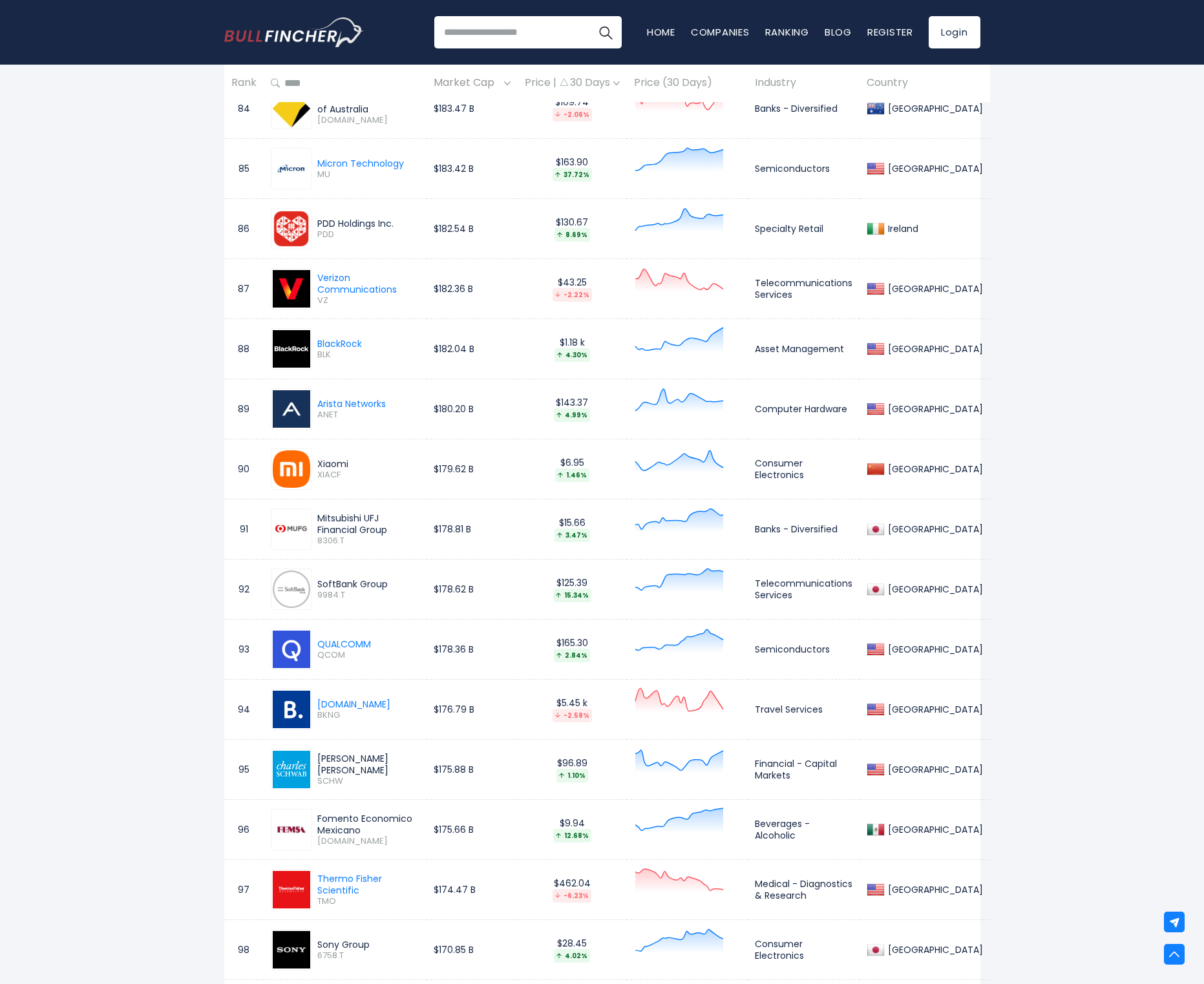
click at [365, 753] on div "Charles Schwab" at bounding box center [369, 764] width 102 height 23
click at [140, 682] on div "Entire World Entire World 30,364 [GEOGRAPHIC_DATA]" at bounding box center [602, 698] width 1204 height 13034
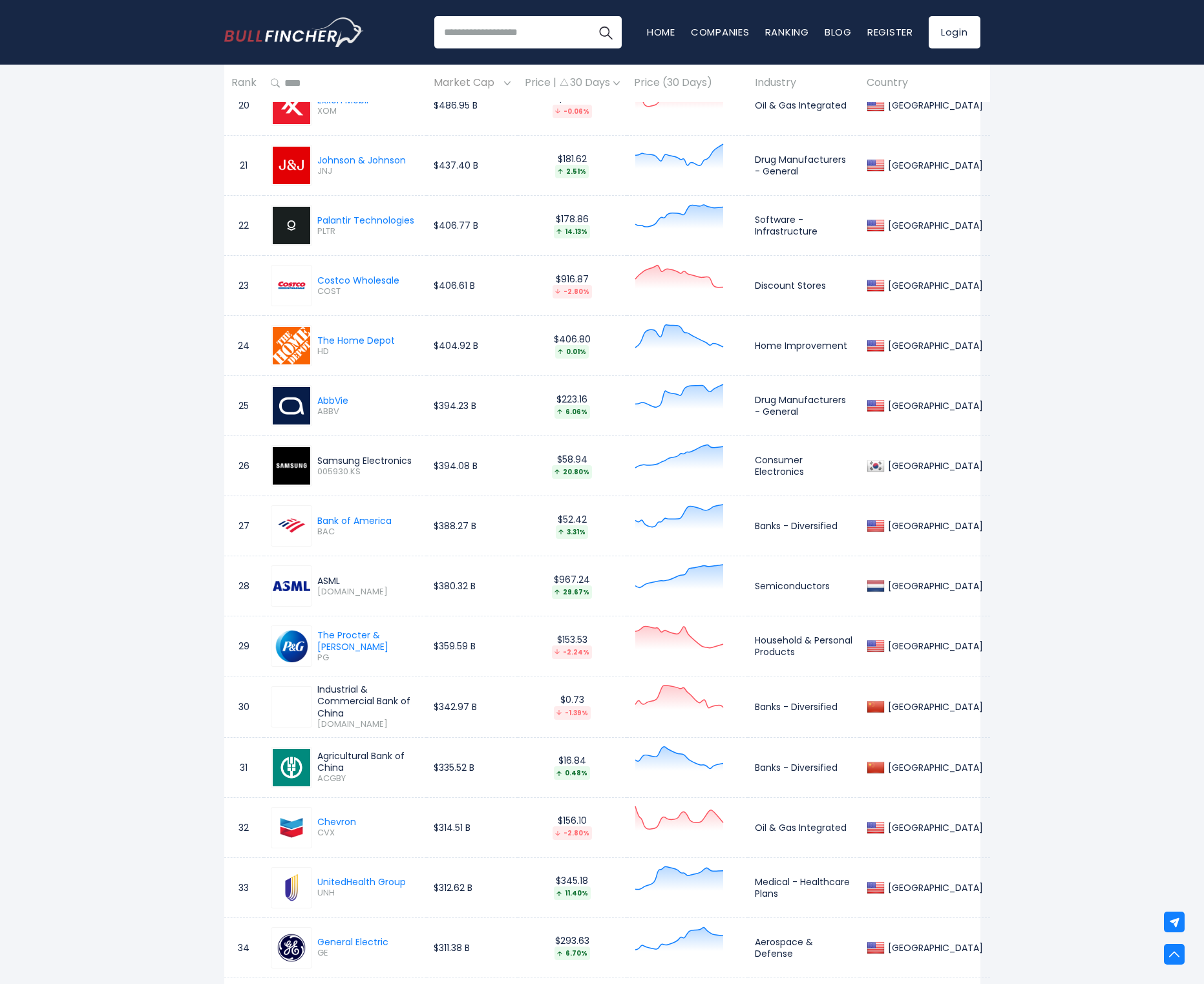
scroll to position [0, 0]
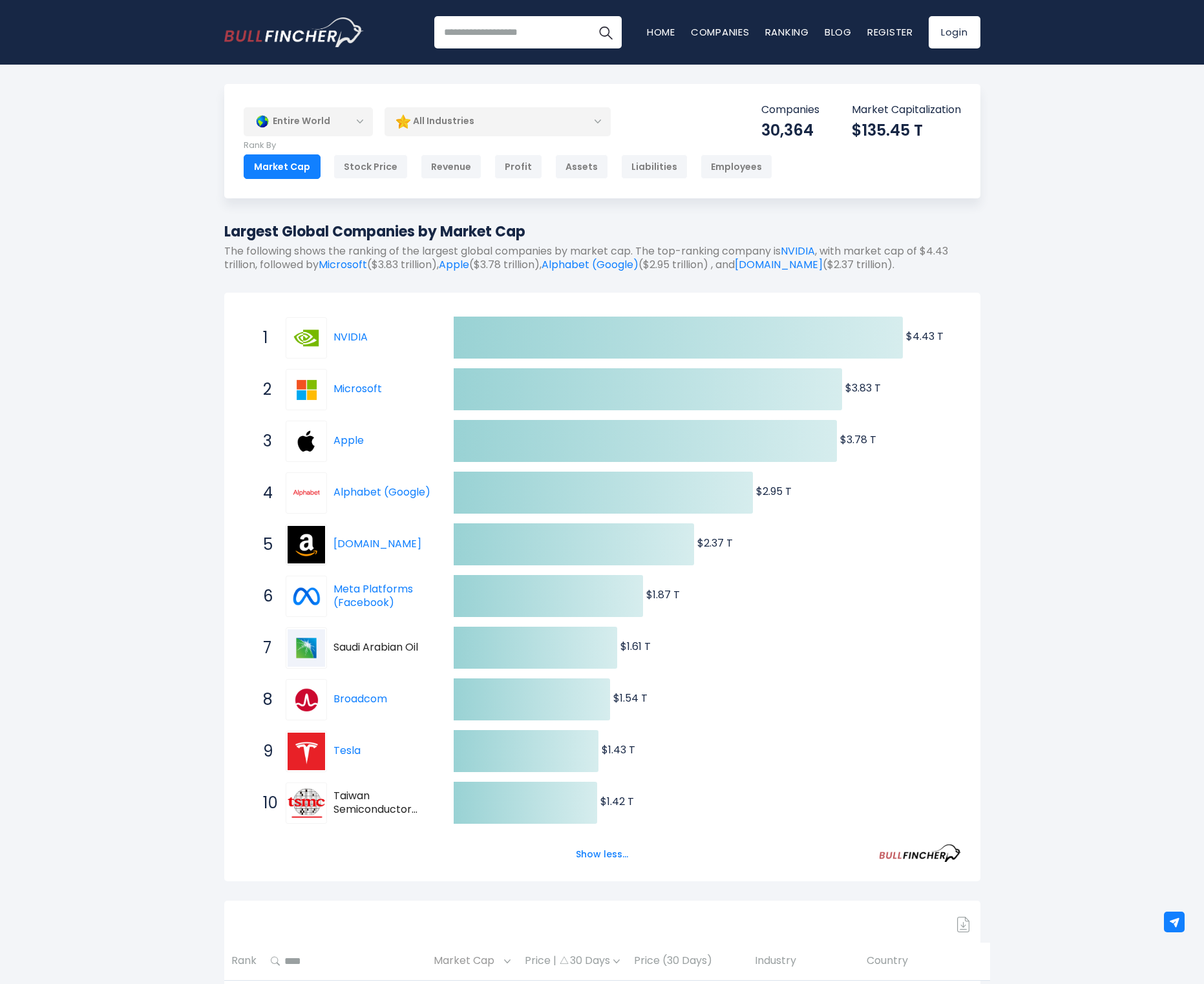
click at [487, 113] on div "All Industries" at bounding box center [497, 121] width 226 height 30
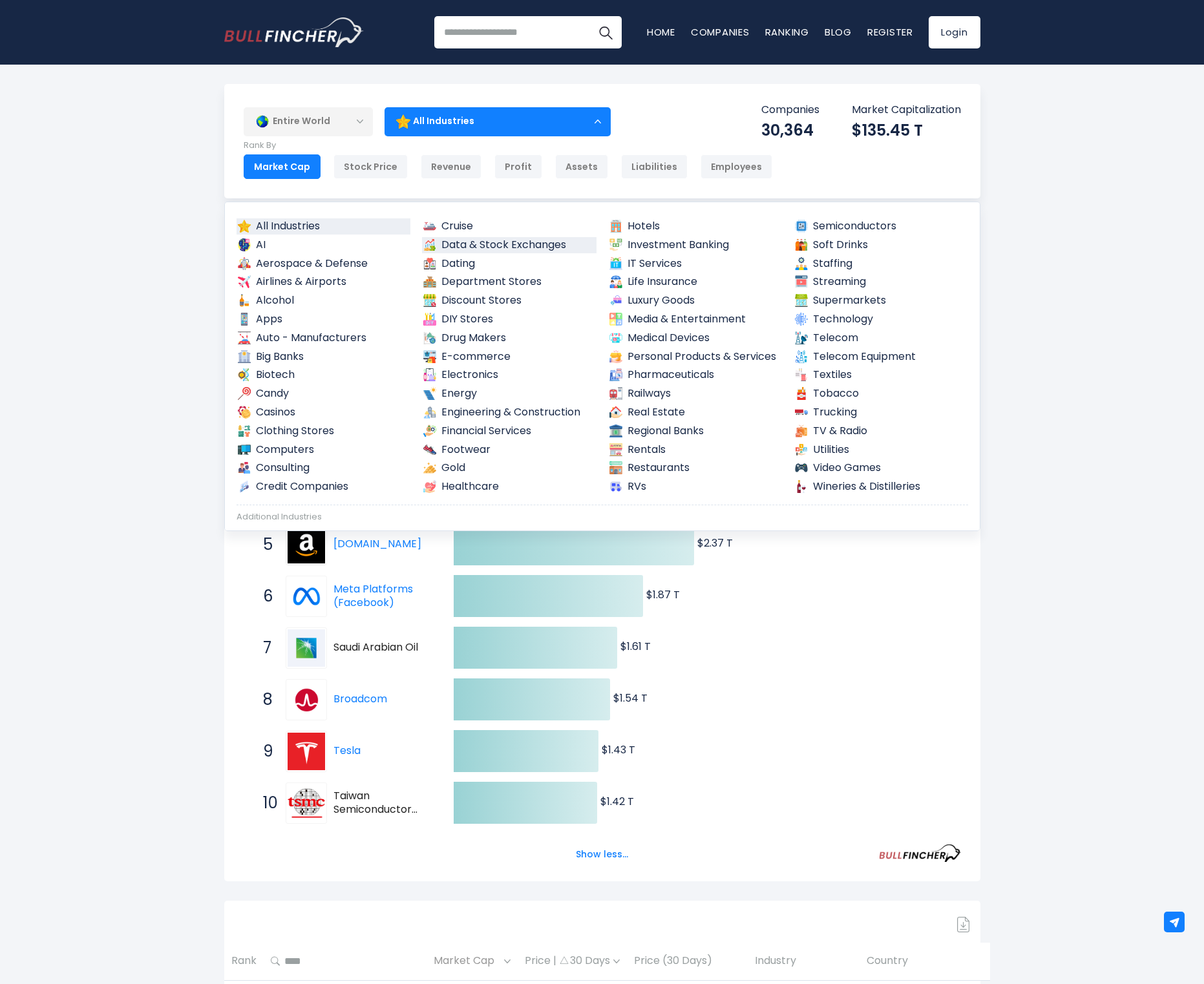
click at [473, 242] on link "Data & Stock Exchanges" at bounding box center [510, 245] width 174 height 16
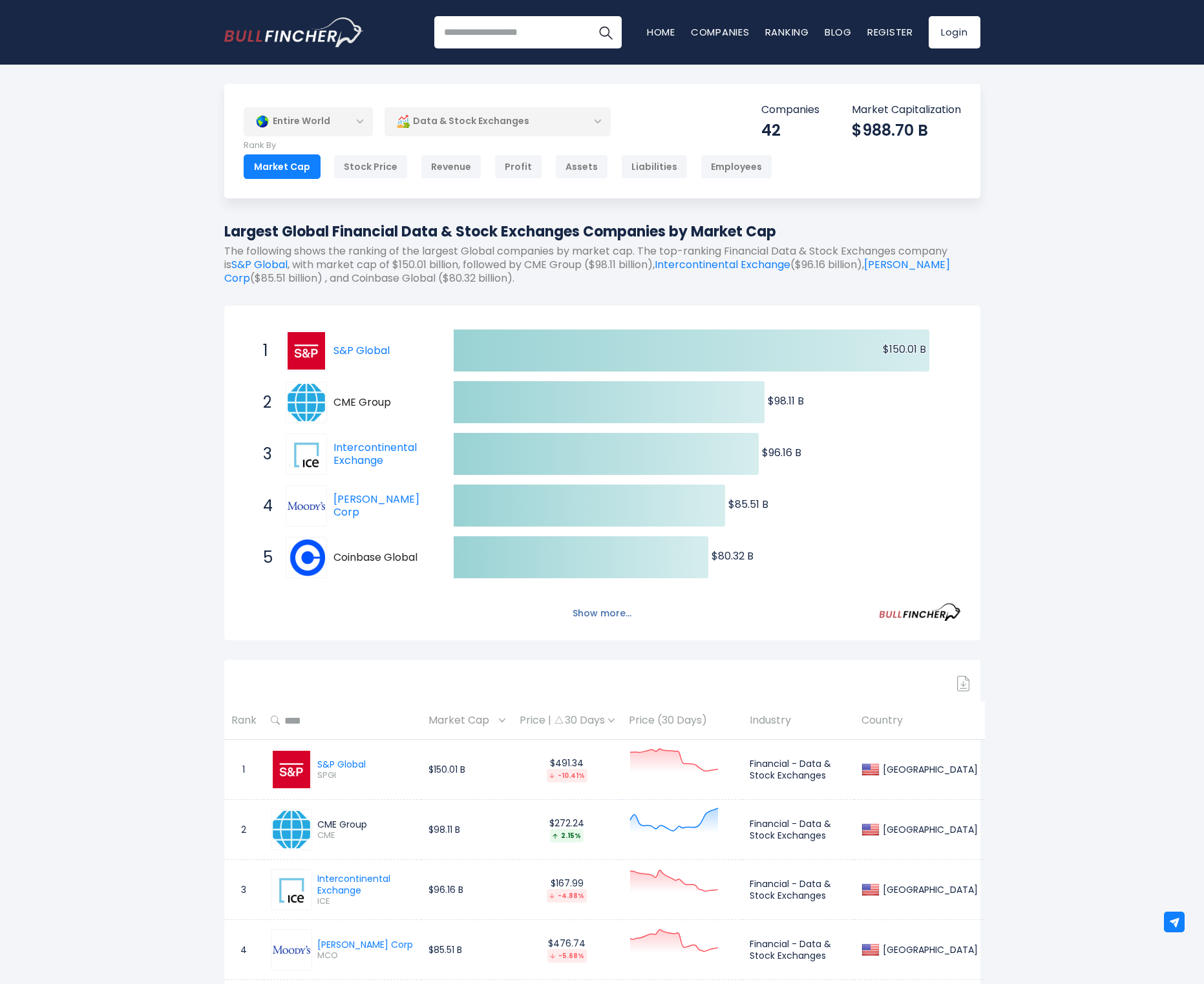
click at [614, 609] on button "Show more..." at bounding box center [601, 614] width 74 height 22
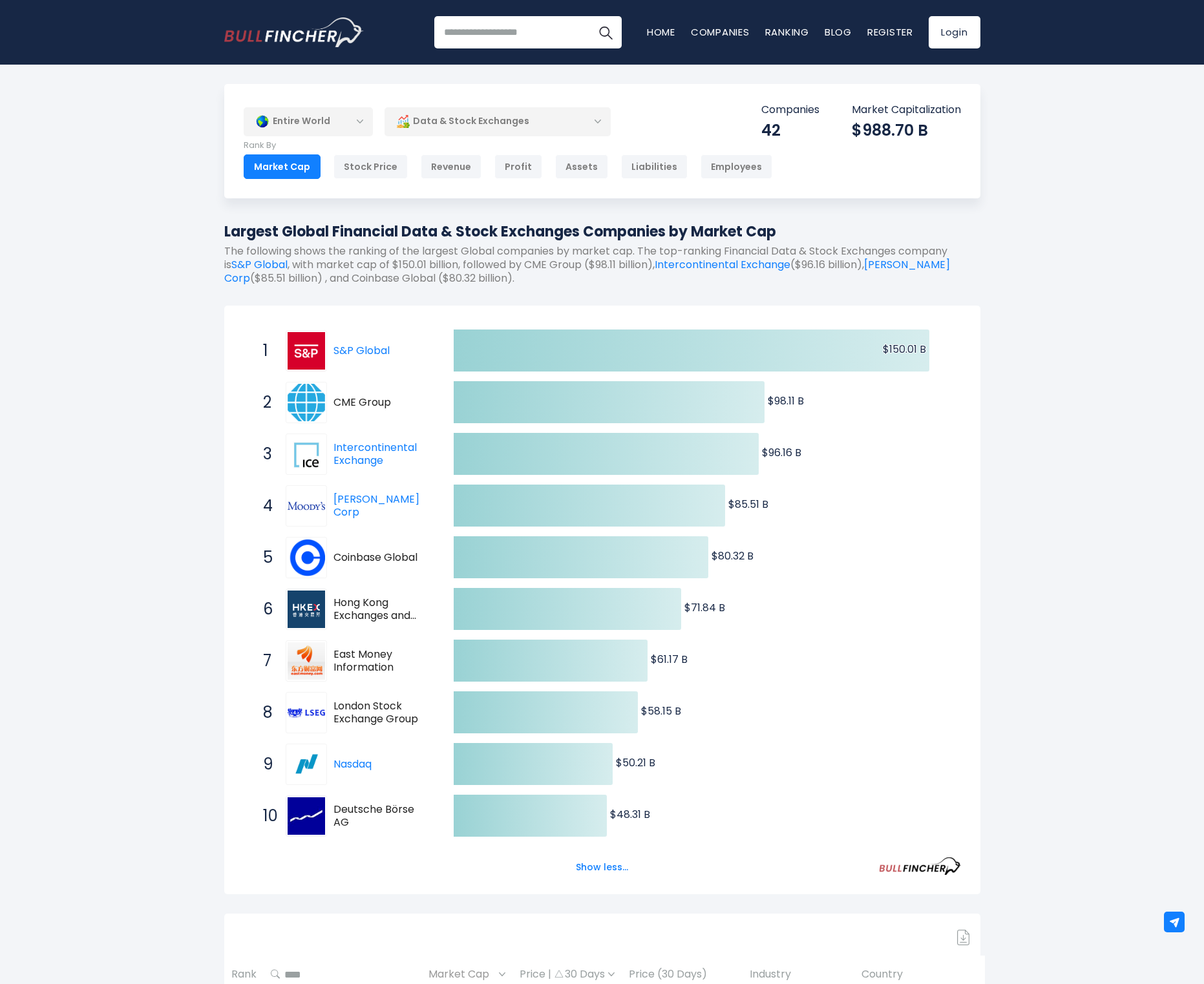
click at [460, 163] on div "Revenue" at bounding box center [451, 167] width 61 height 24
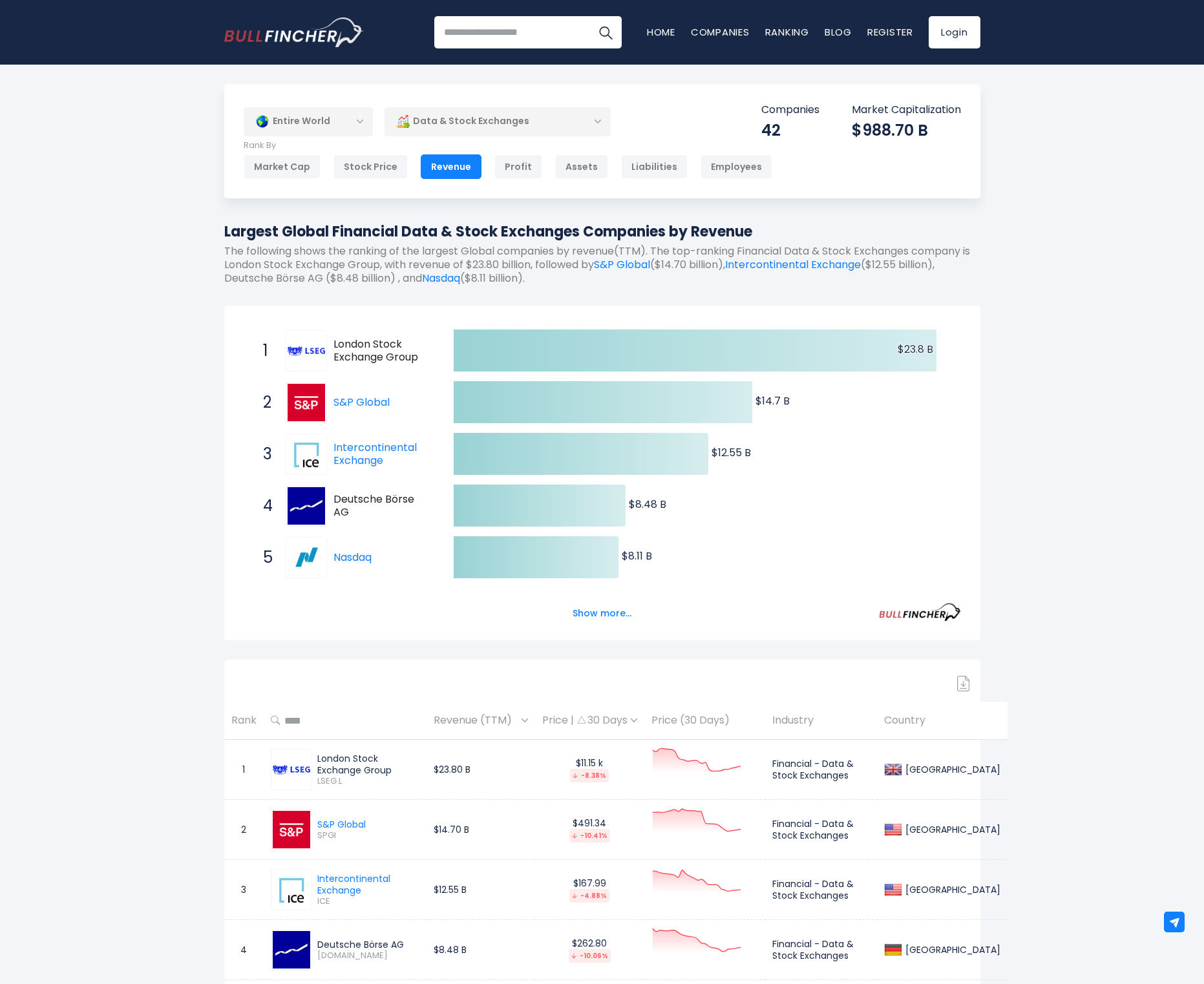
click at [422, 131] on div "Data & Stock Exchanges" at bounding box center [497, 121] width 226 height 30
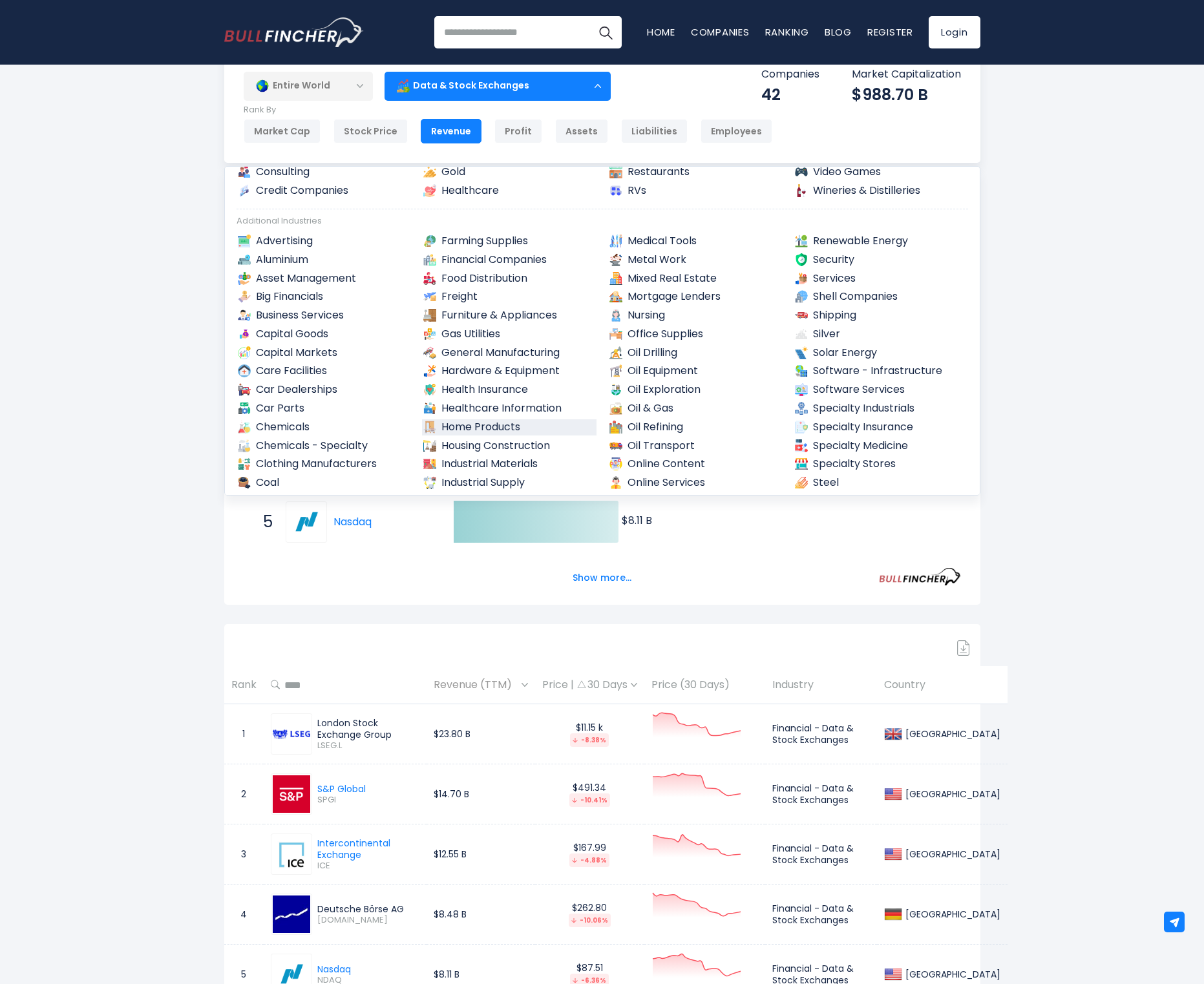
scroll to position [437, 0]
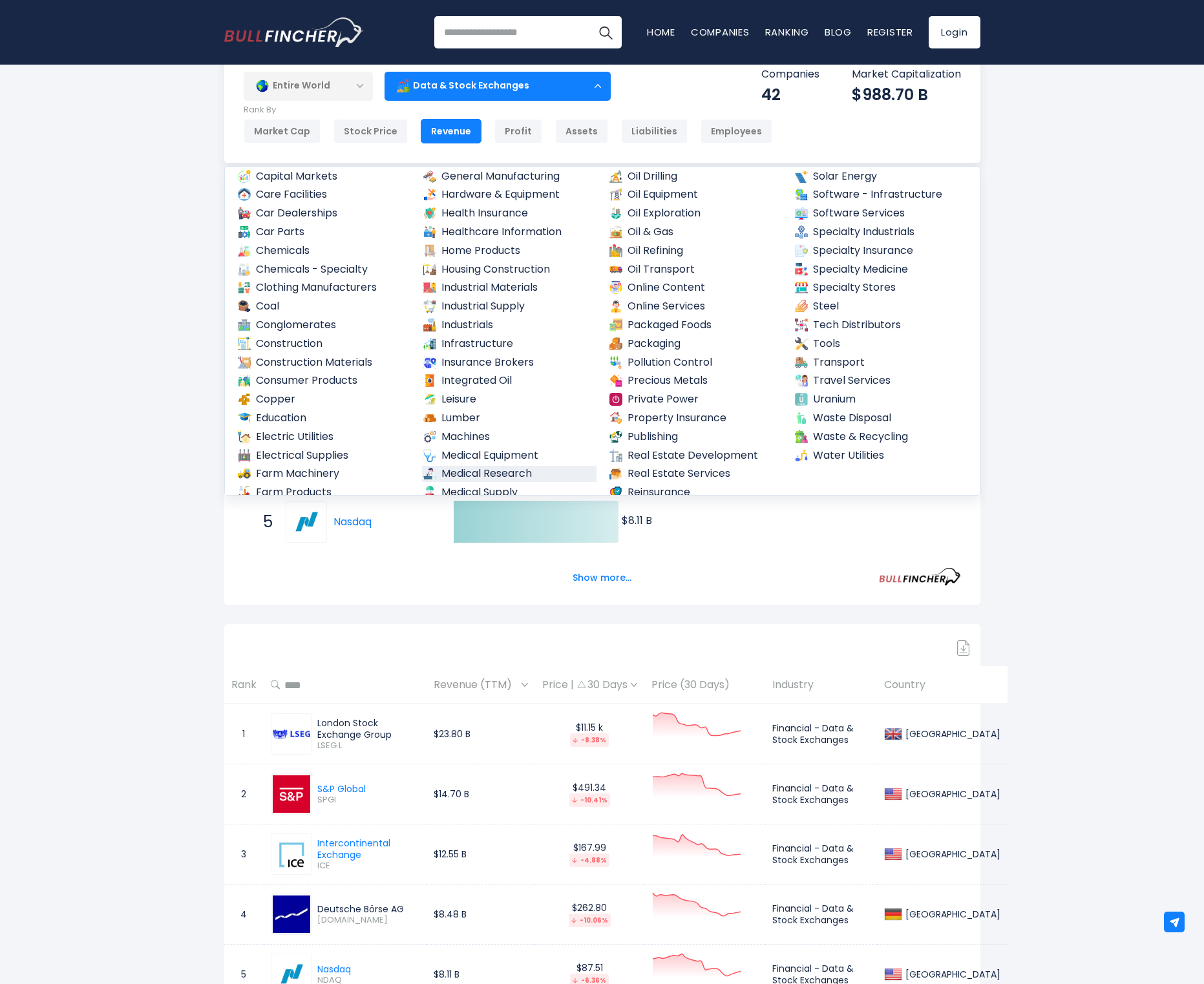
click at [489, 466] on link "Medical Research" at bounding box center [510, 474] width 174 height 16
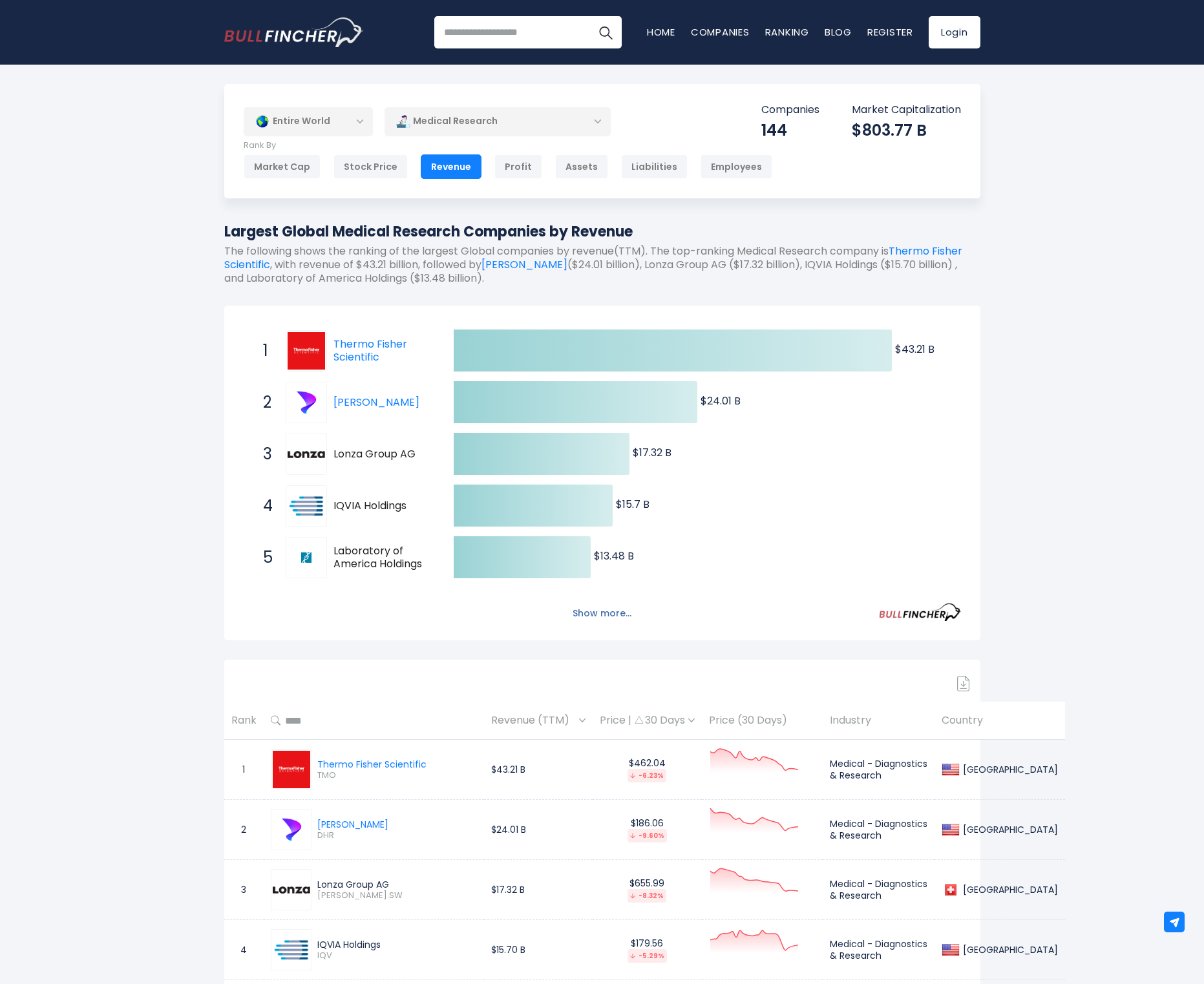
click at [603, 609] on button "Show more..." at bounding box center [601, 614] width 74 height 22
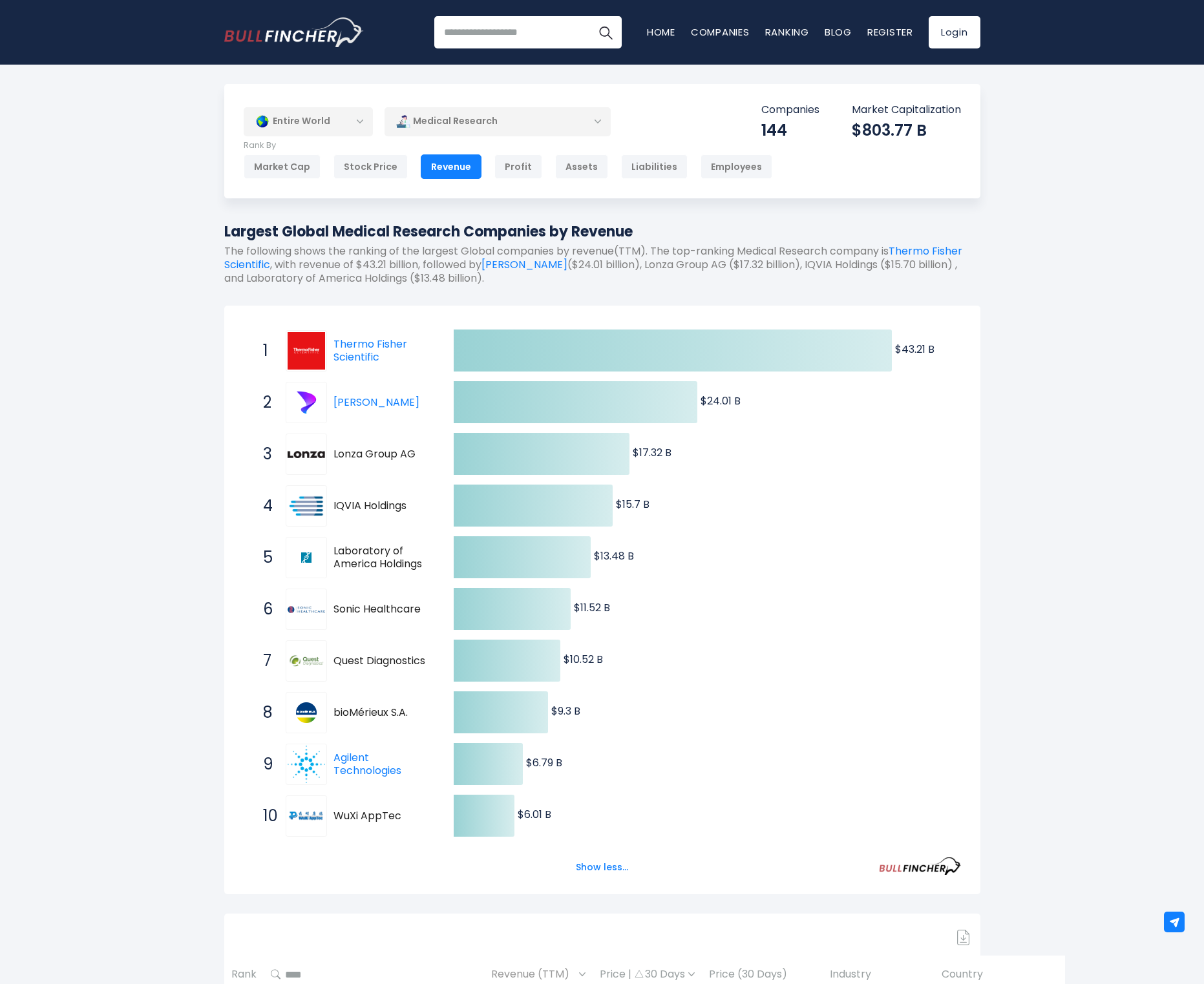
click at [458, 127] on div "Medical Research" at bounding box center [497, 121] width 226 height 30
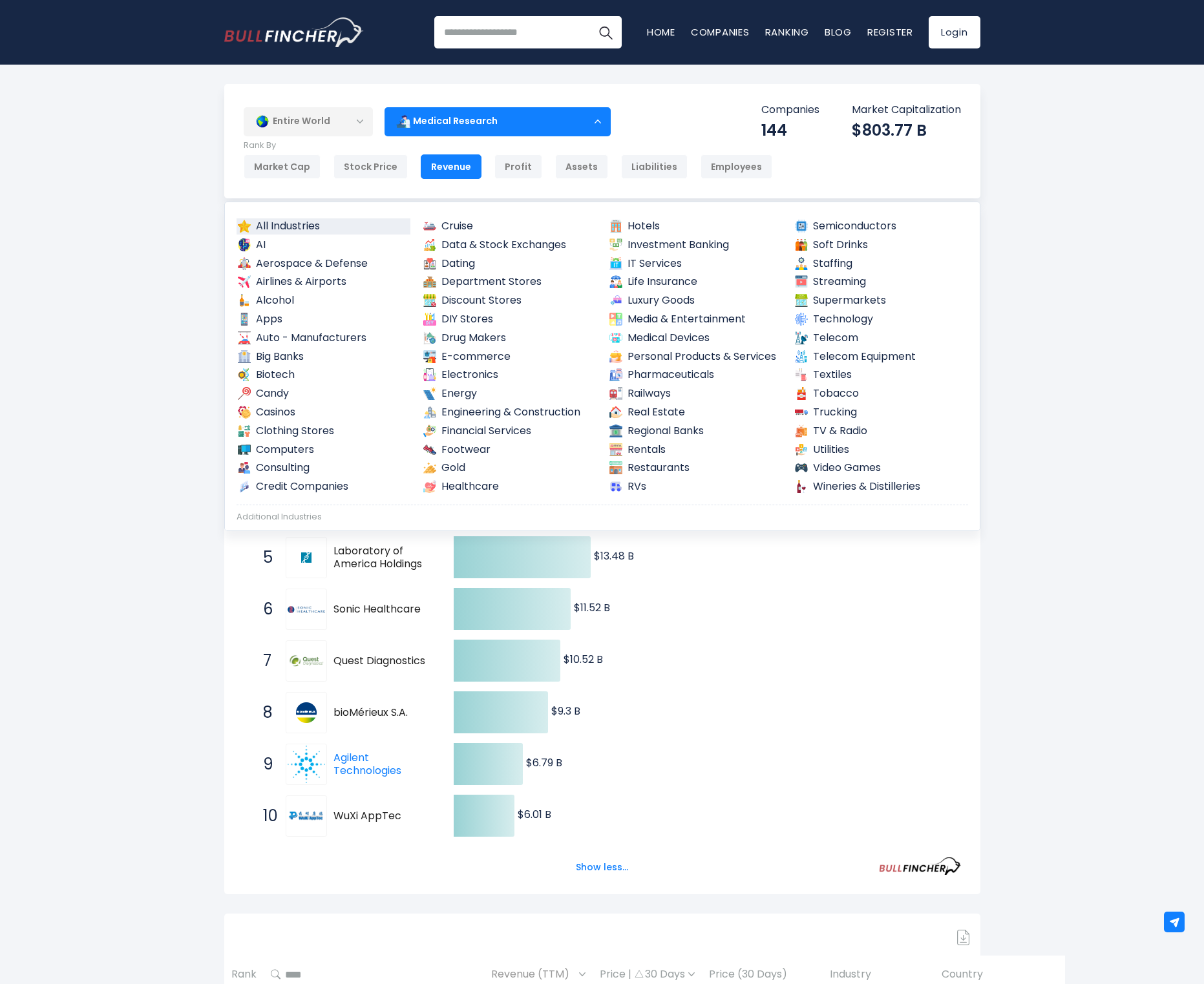
click at [273, 227] on link "All Industries" at bounding box center [324, 226] width 174 height 16
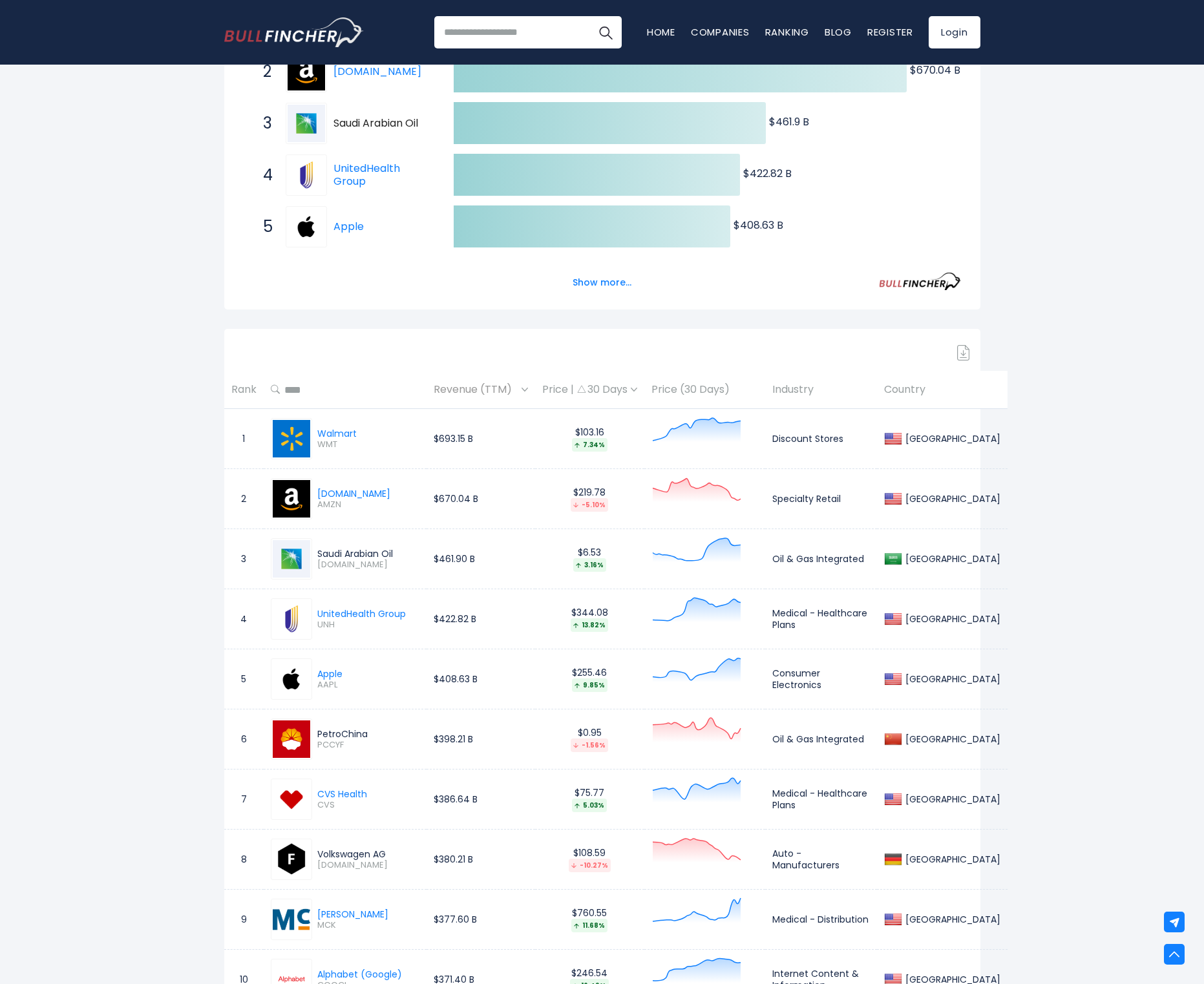
scroll to position [52, 0]
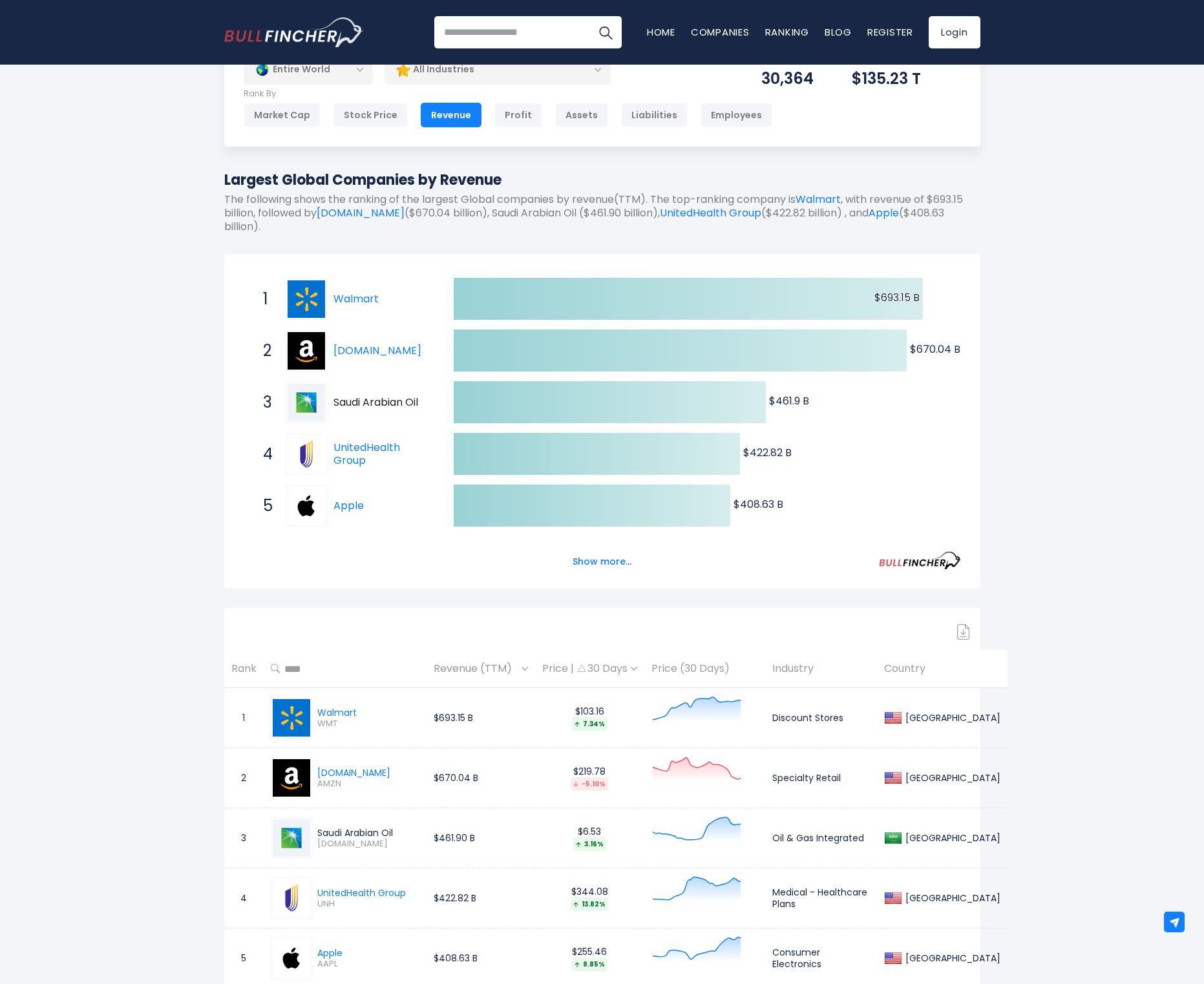
click at [321, 673] on input "text" at bounding box center [350, 668] width 139 height 23
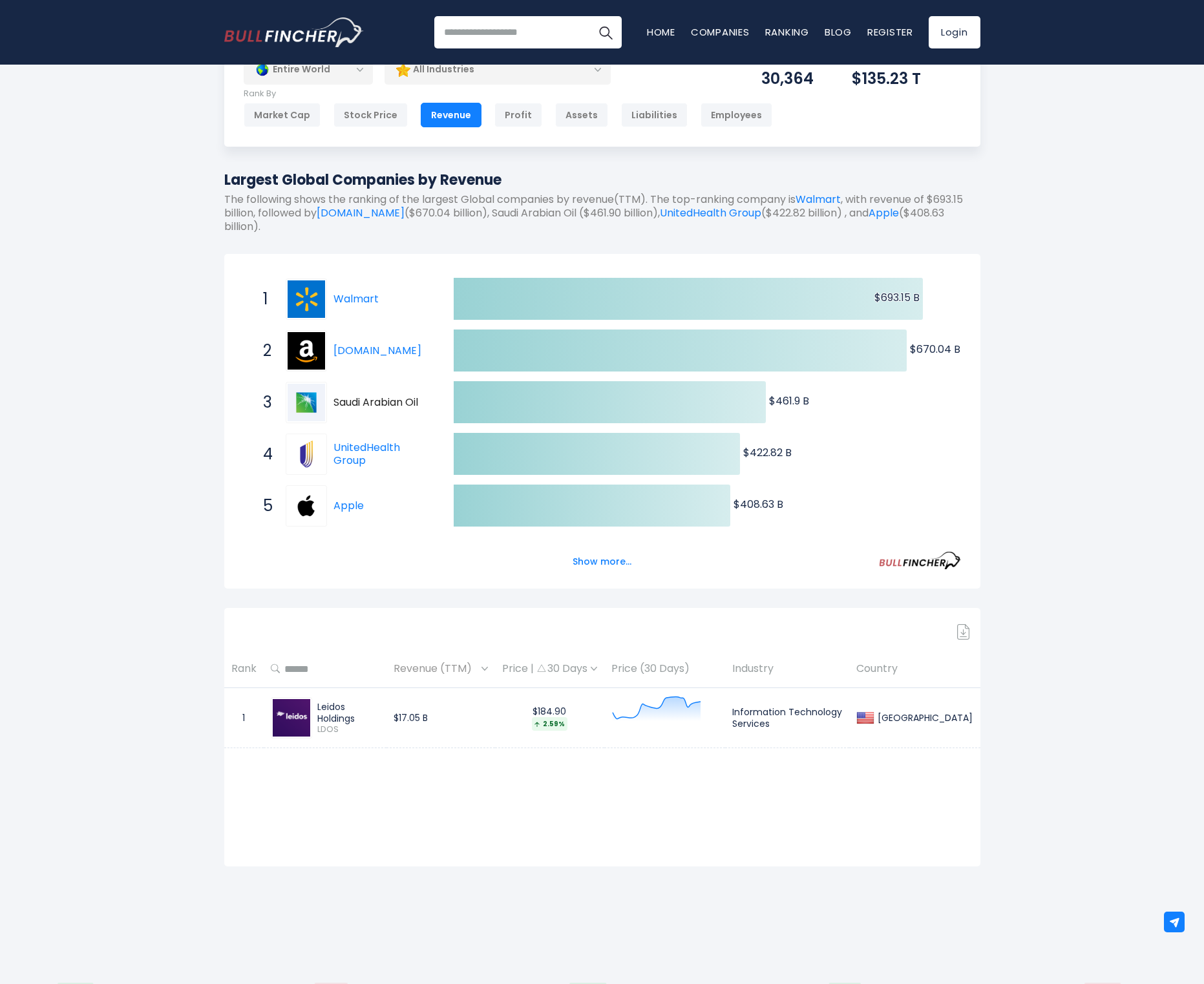
scroll to position [0, 0]
type input "*"
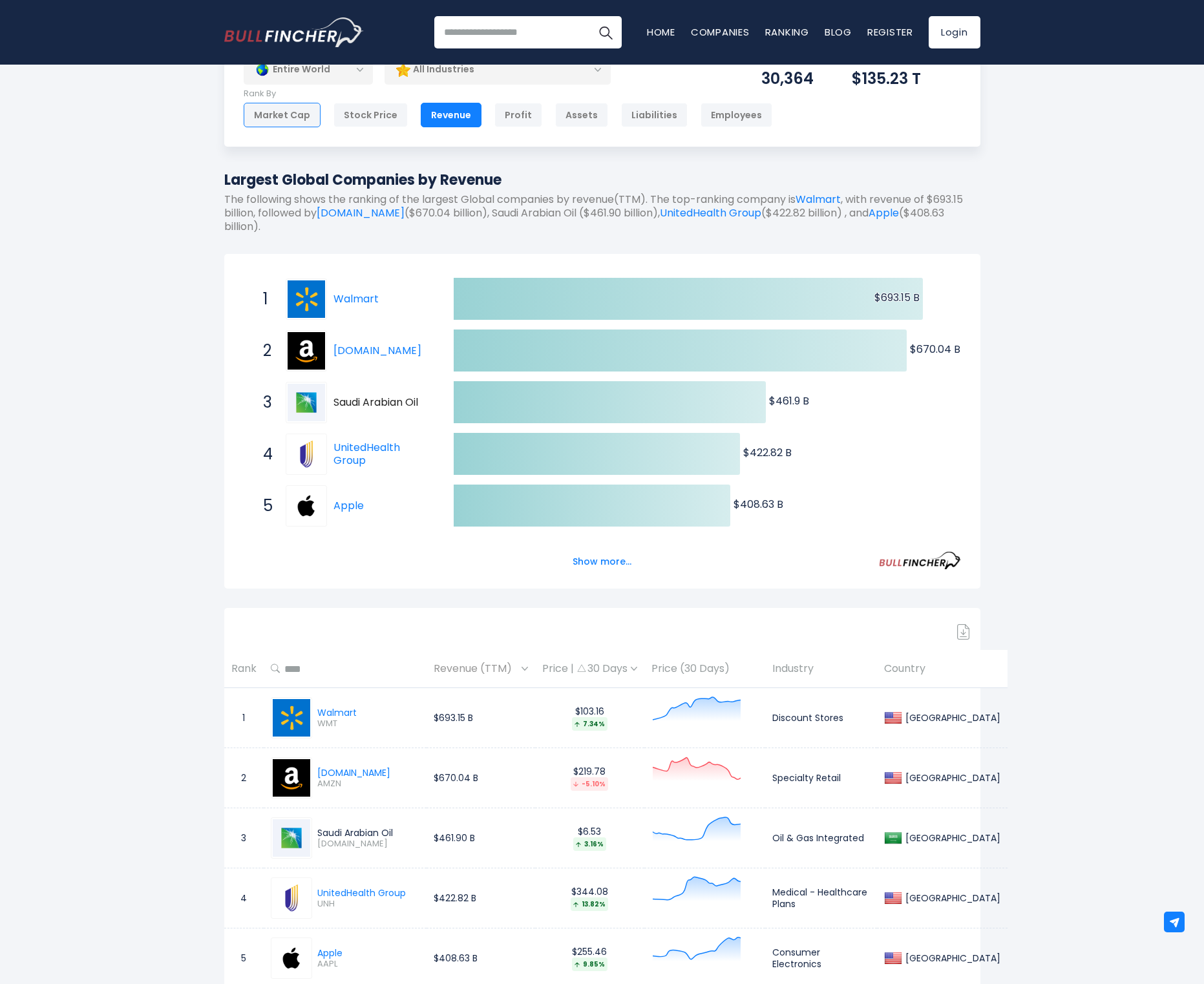
click at [303, 117] on div "Market Cap" at bounding box center [282, 115] width 77 height 24
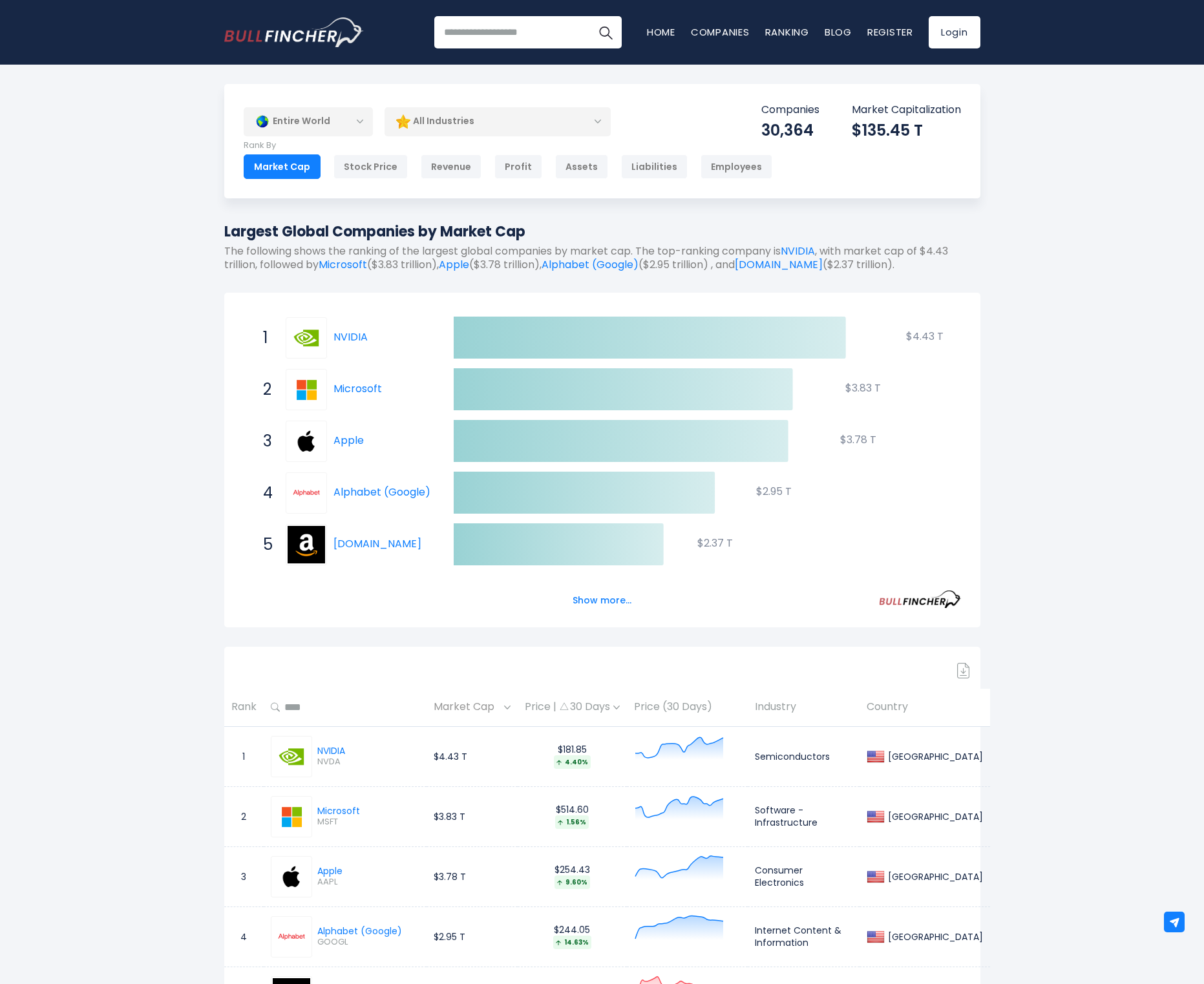
click at [312, 702] on input "text" at bounding box center [350, 707] width 139 height 23
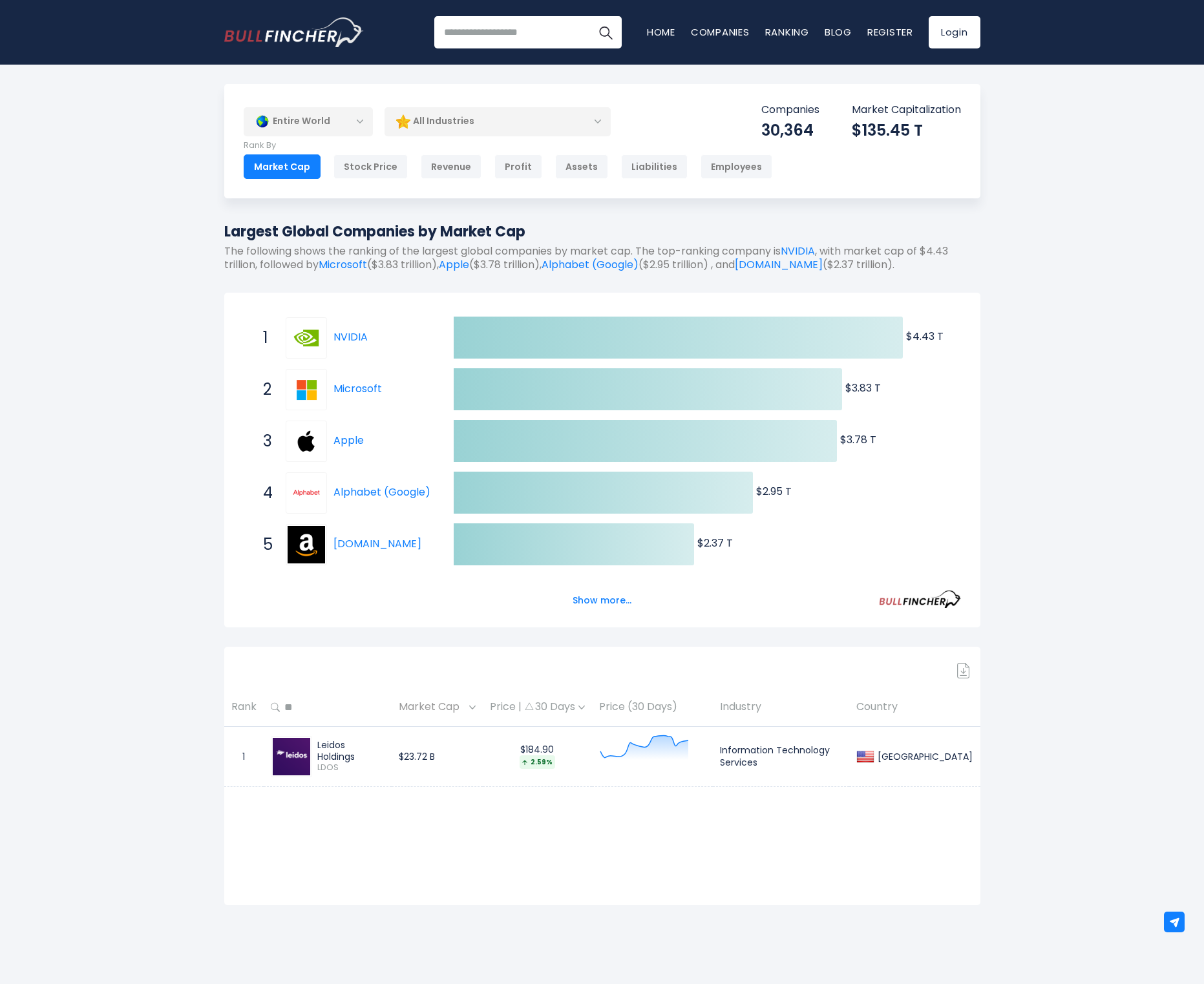
type input "*"
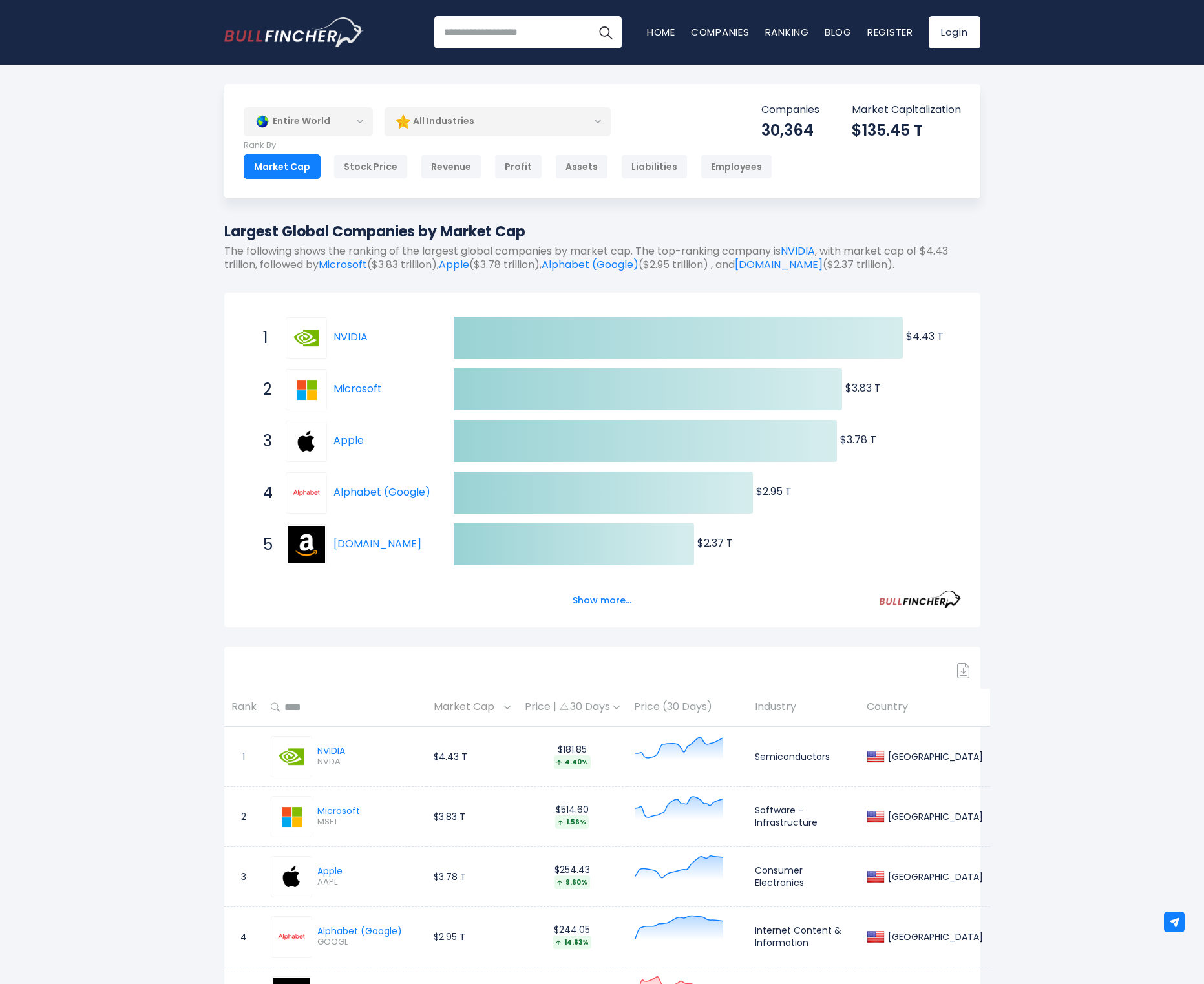
click at [586, 599] on button "Show more..." at bounding box center [601, 600] width 74 height 22
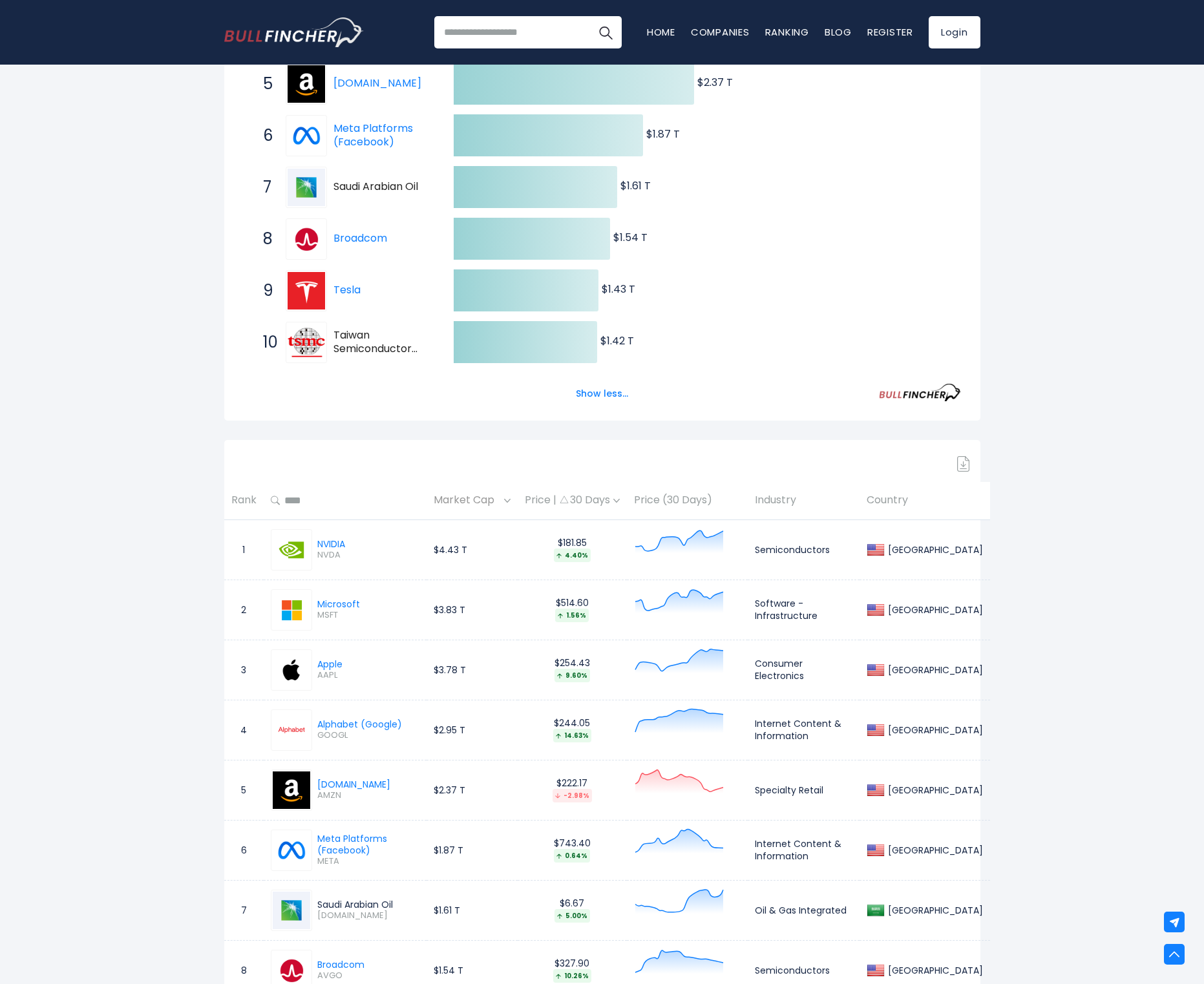
scroll to position [425, 0]
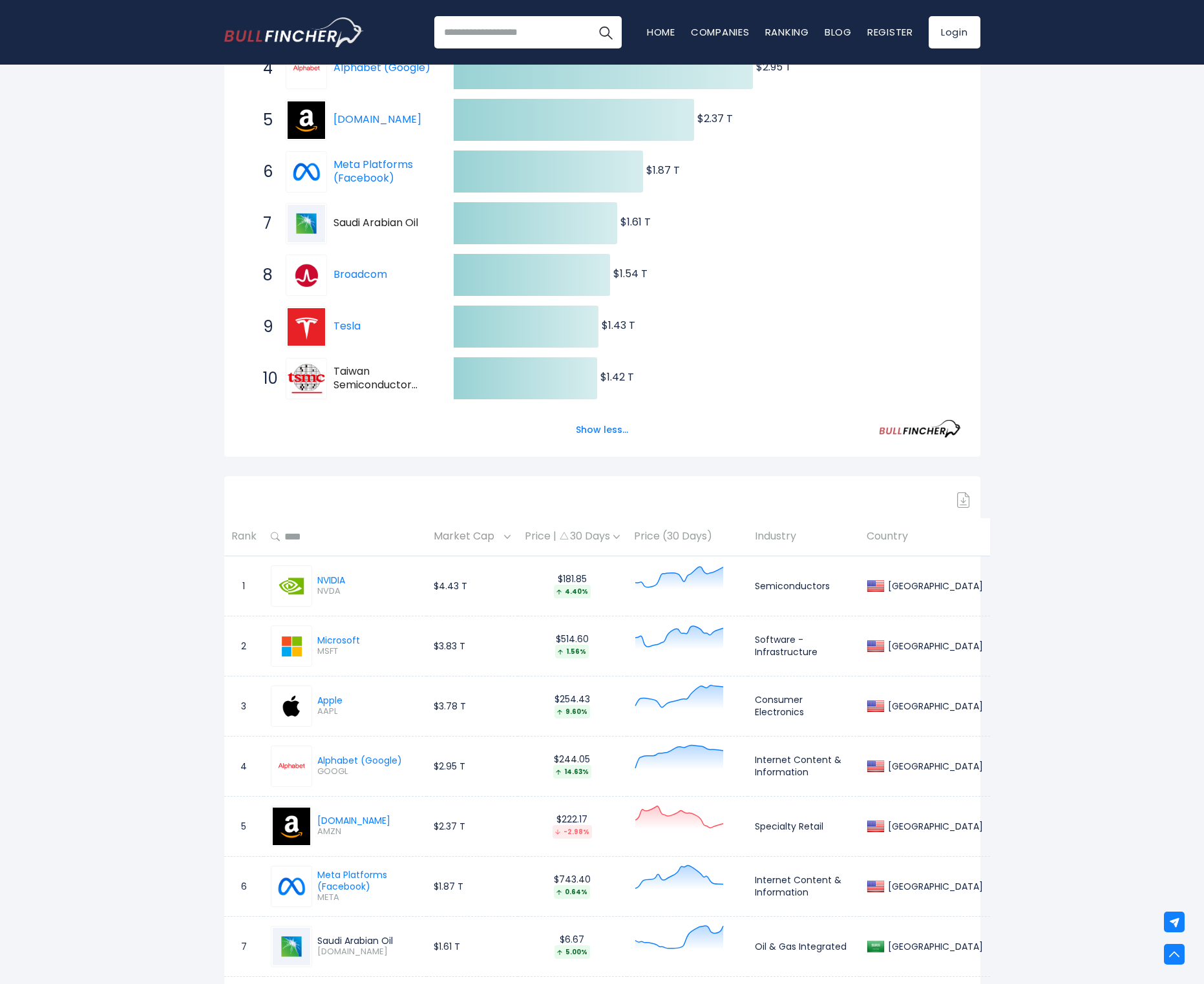
click at [382, 376] on span "Taiwan Semiconductor Manufacturing Company" at bounding box center [382, 378] width 98 height 27
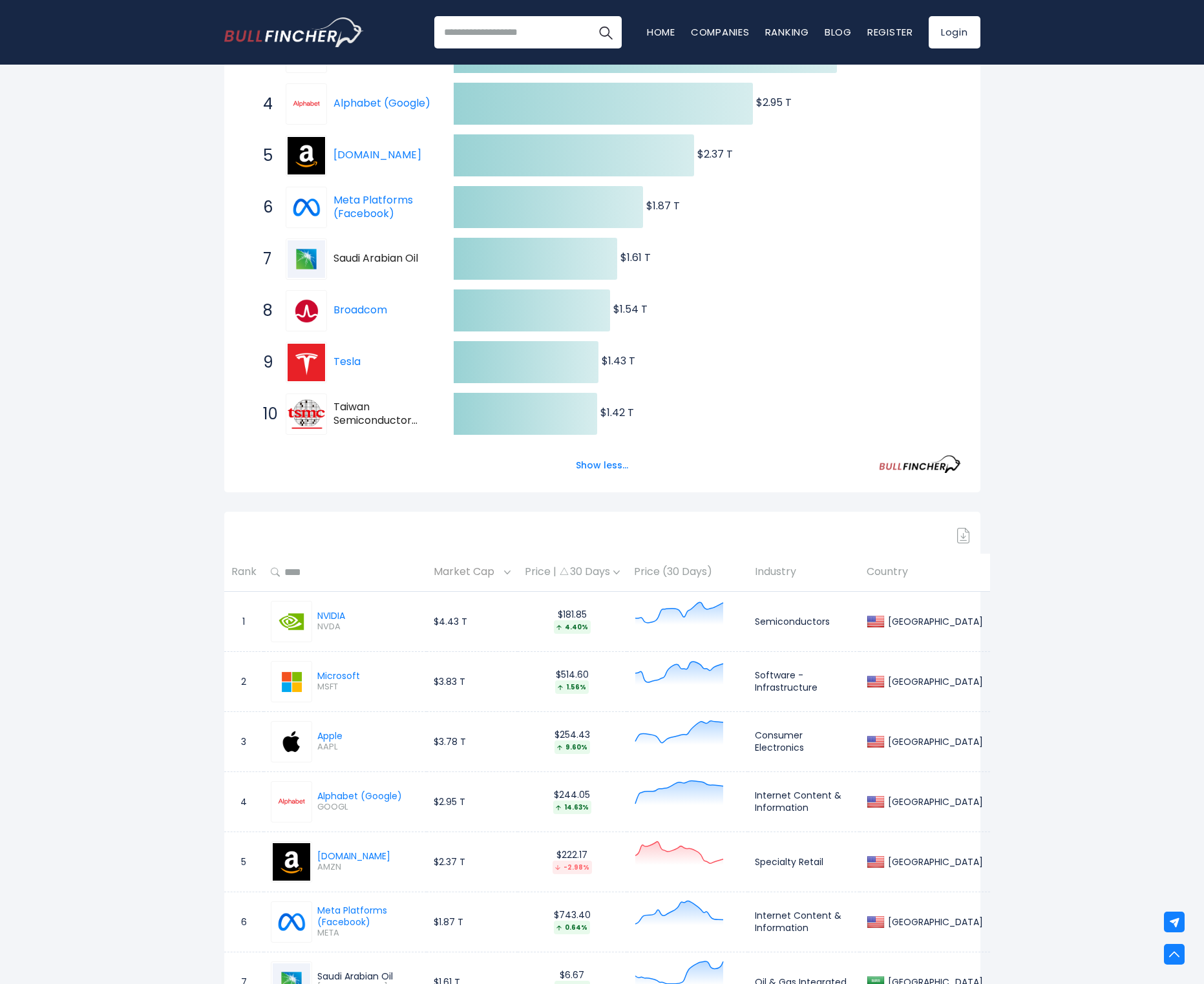
scroll to position [348, 0]
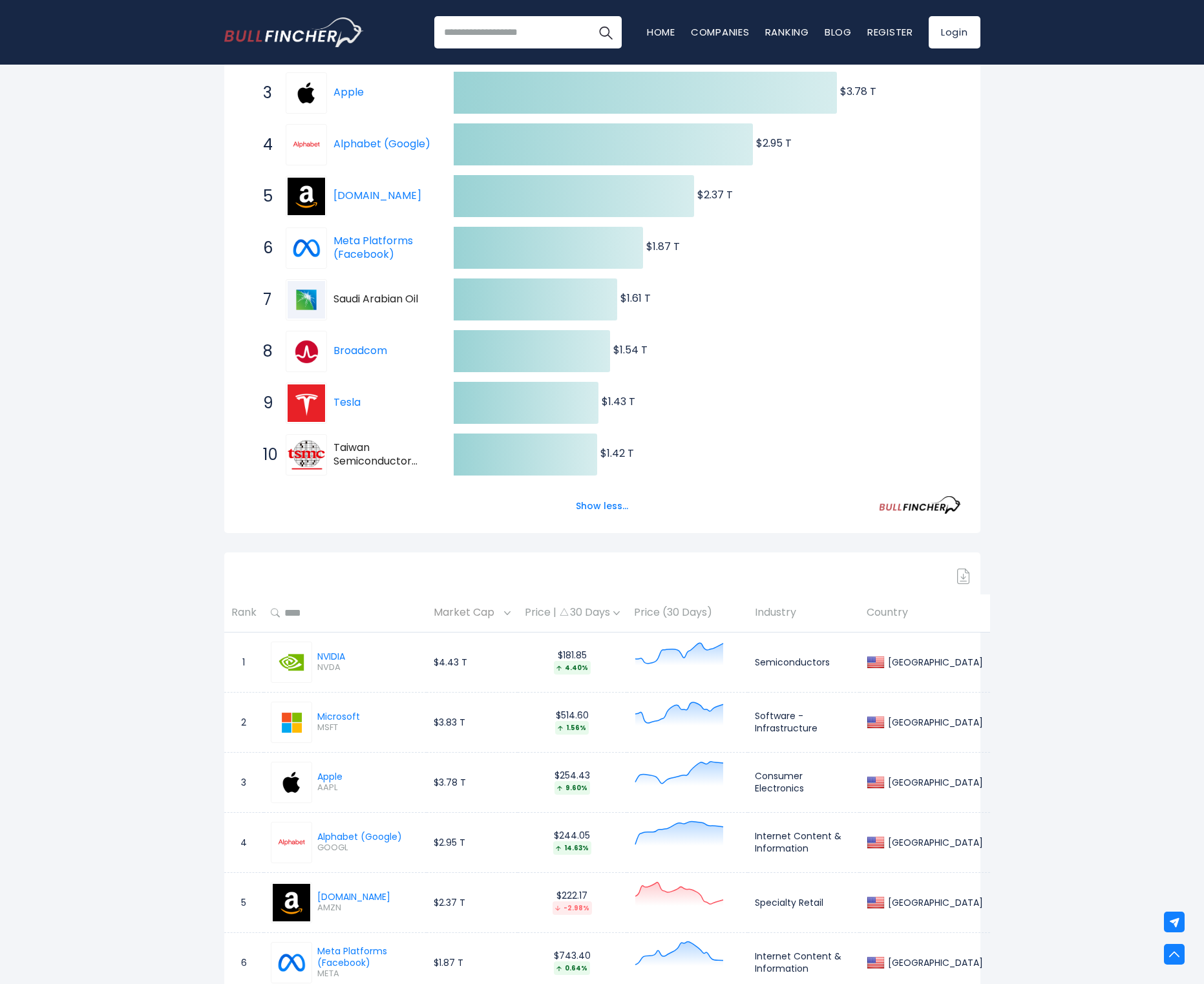
click at [377, 292] on span "Saudi Arabian Oil" at bounding box center [382, 299] width 98 height 14
click at [375, 296] on span "Saudi Arabian Oil" at bounding box center [382, 299] width 98 height 14
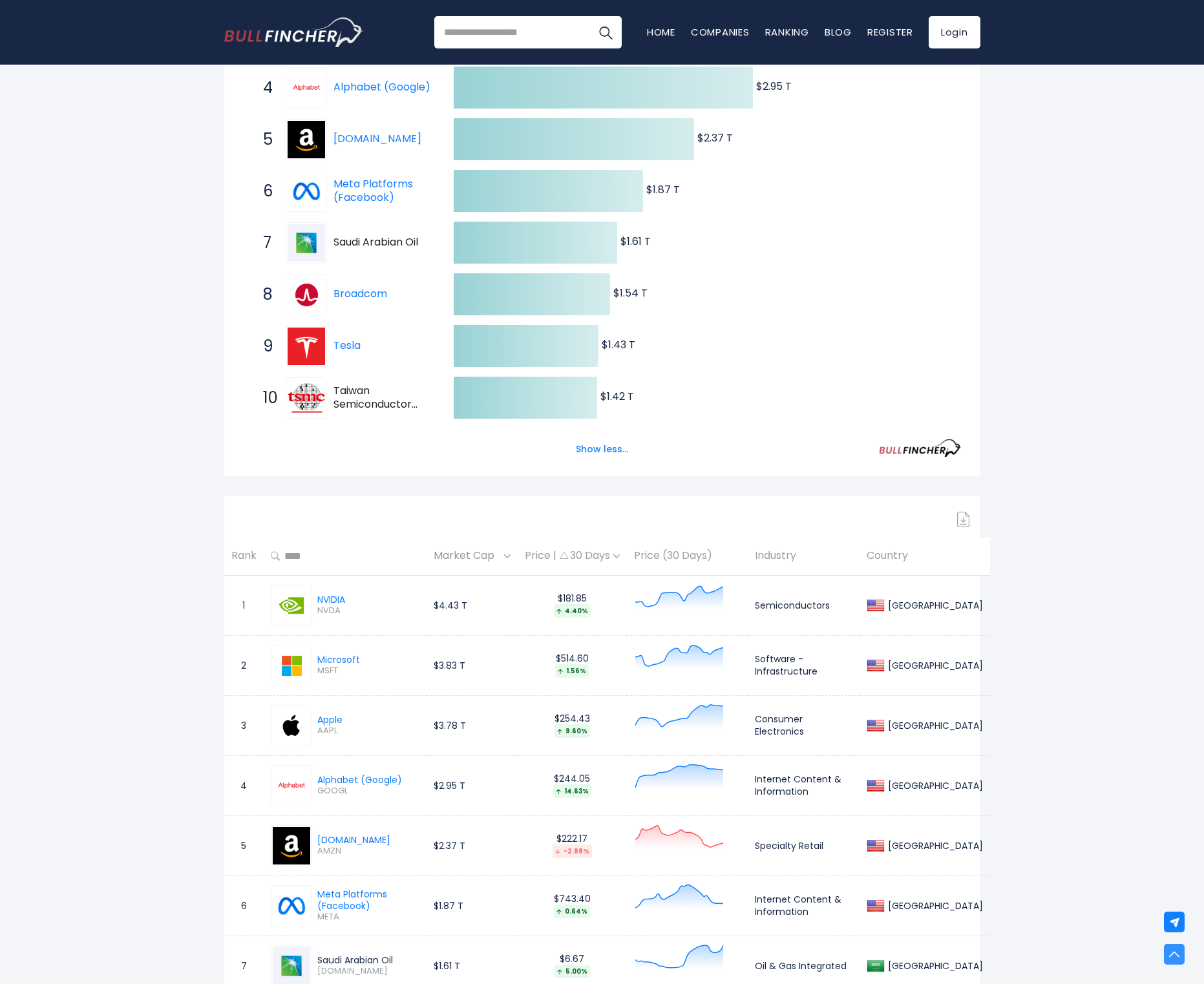
scroll to position [0, 0]
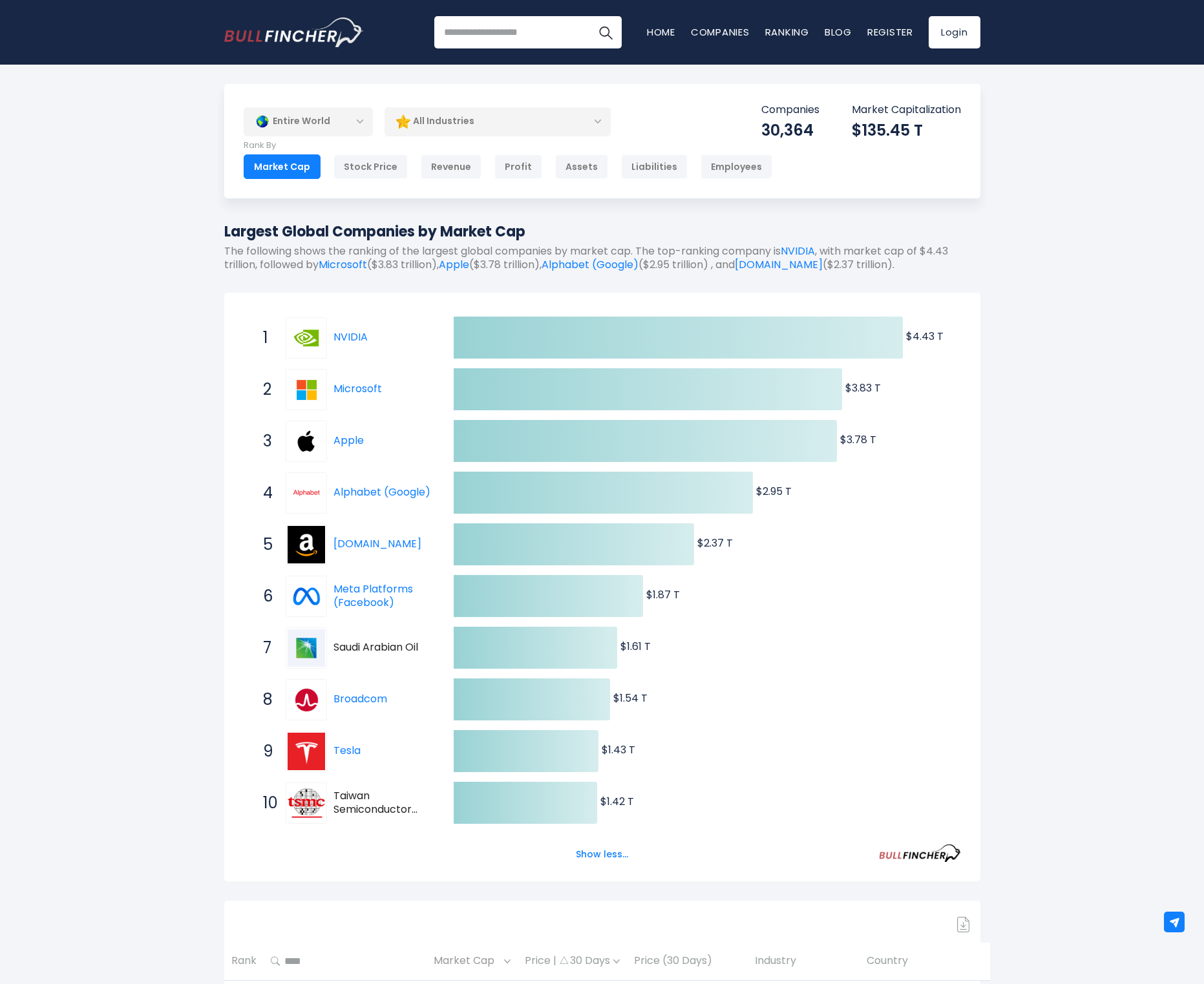
click at [349, 121] on div "Entire World" at bounding box center [308, 121] width 129 height 30
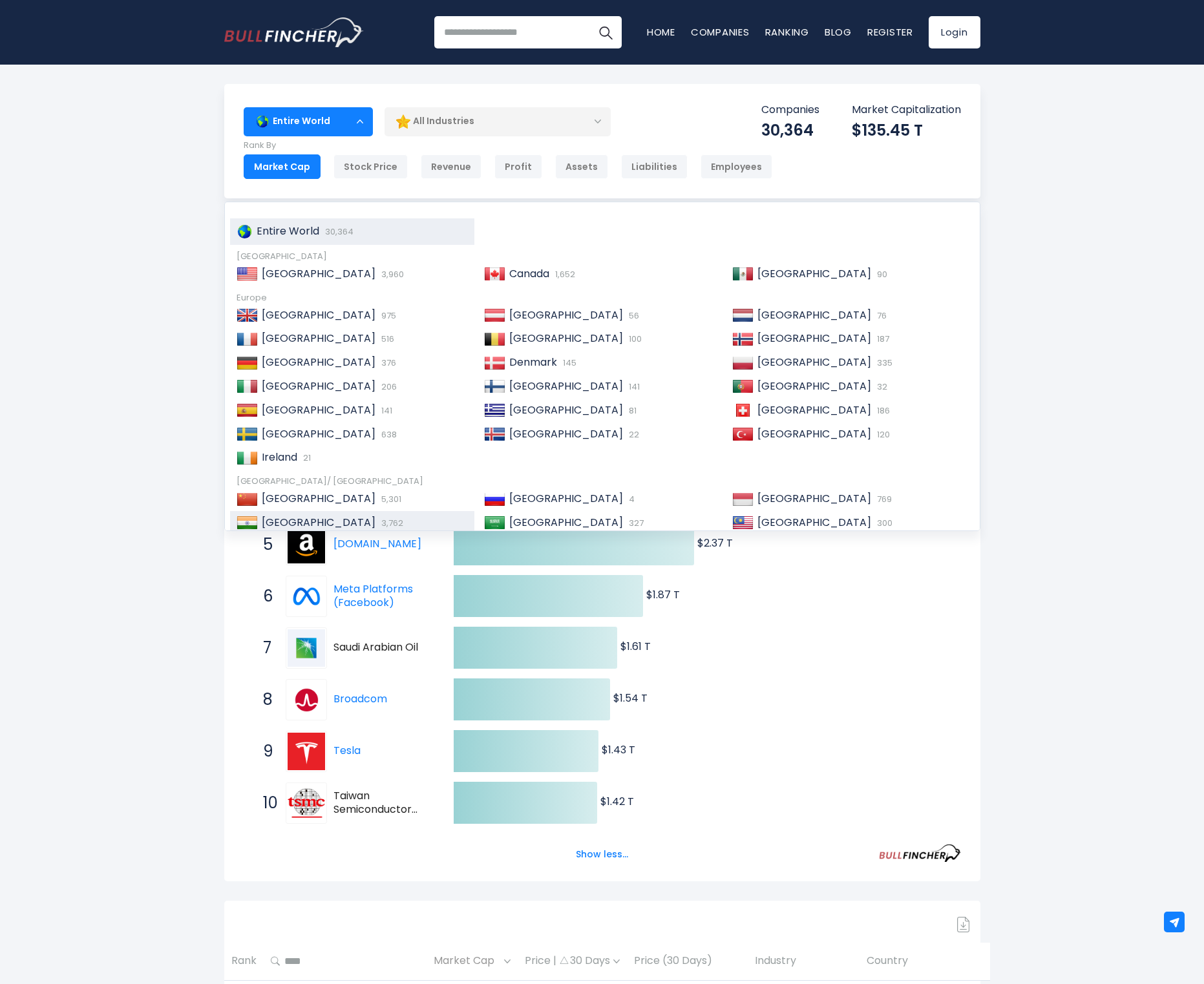
click at [275, 511] on div "India 3,762" at bounding box center [353, 523] width 245 height 24
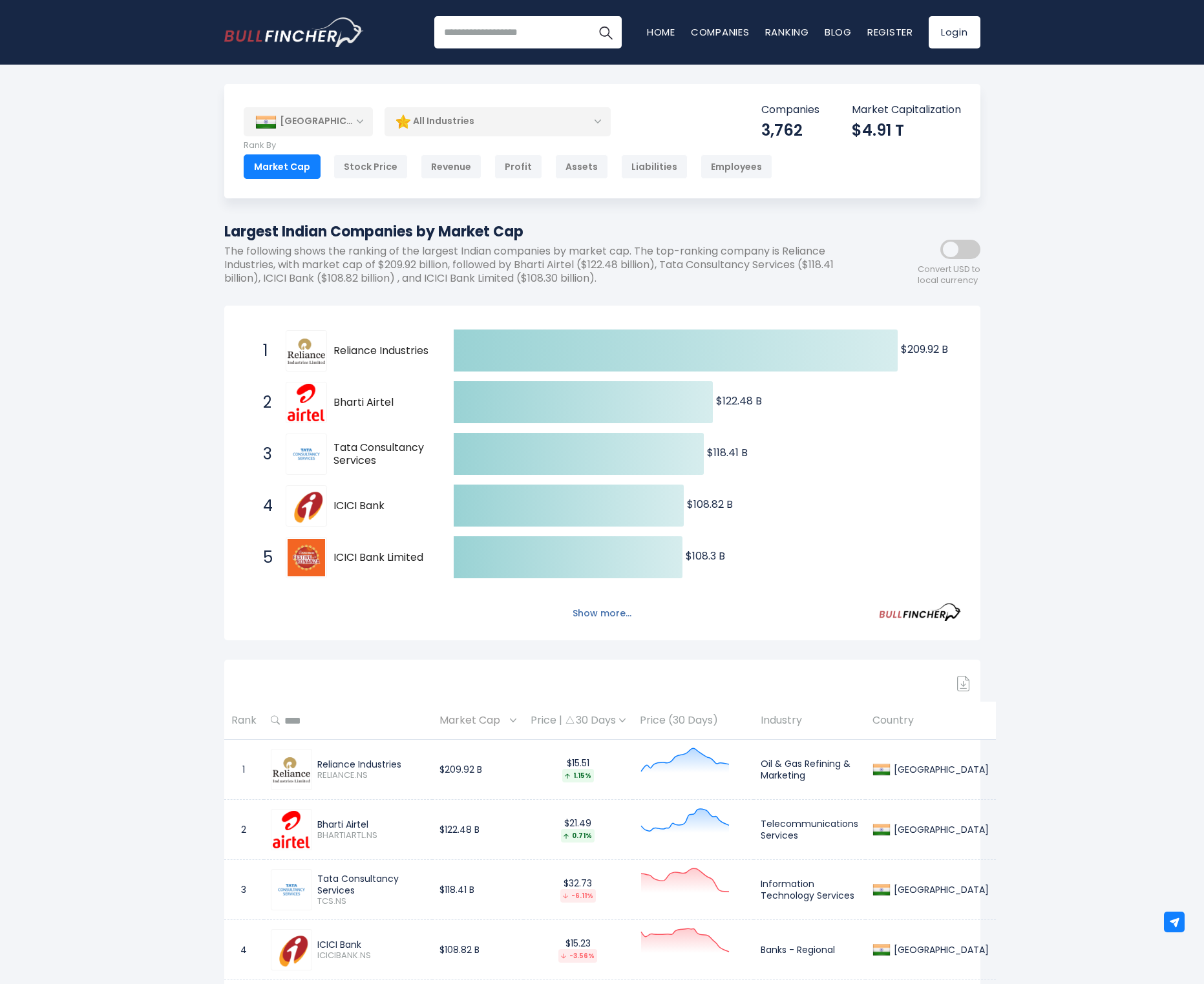
click at [604, 614] on button "Show more..." at bounding box center [601, 614] width 74 height 22
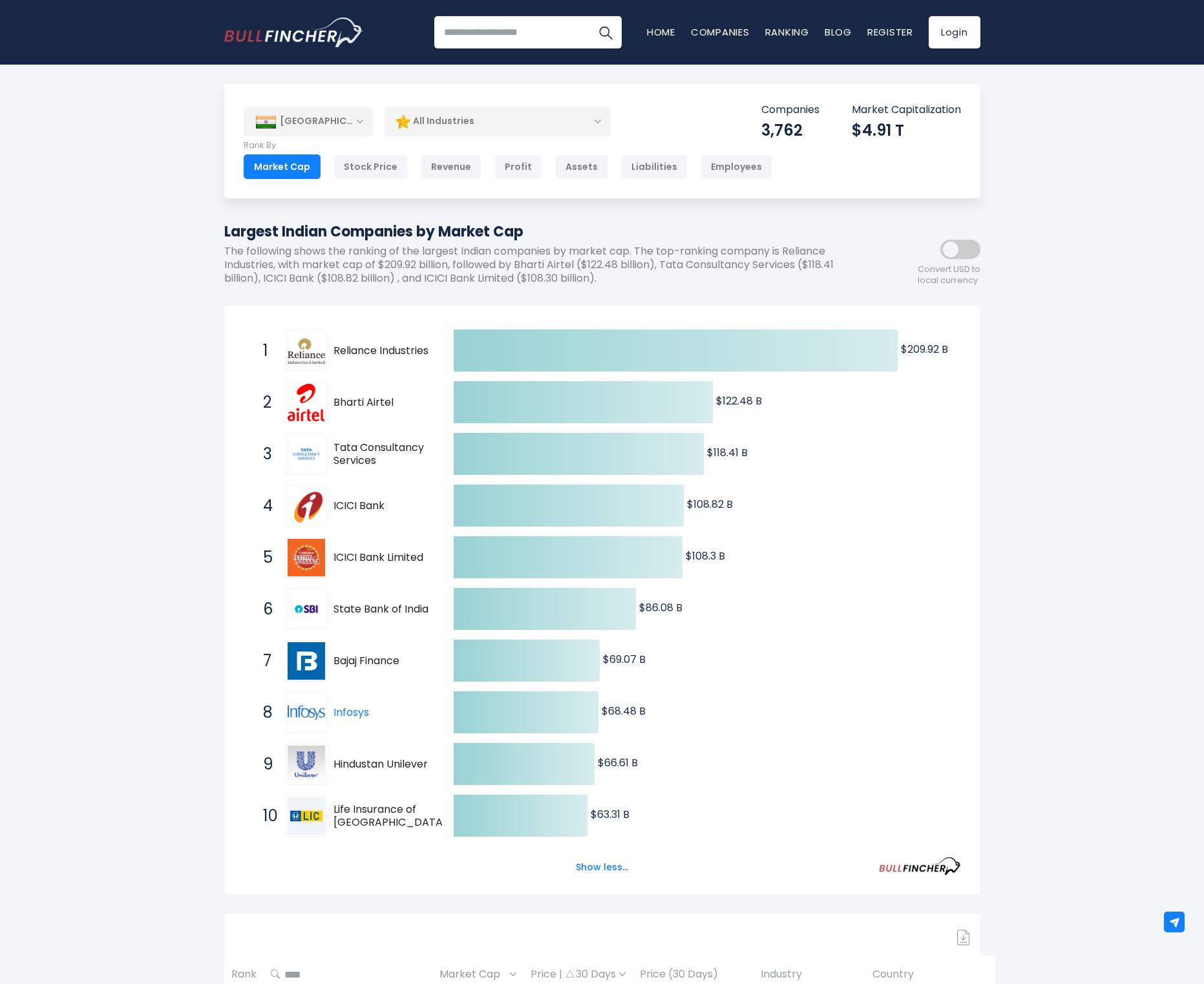
click at [954, 252] on span at bounding box center [960, 250] width 40 height 20
click at [957, 245] on span at bounding box center [960, 250] width 40 height 20
